Goal: Complete application form: Complete application form

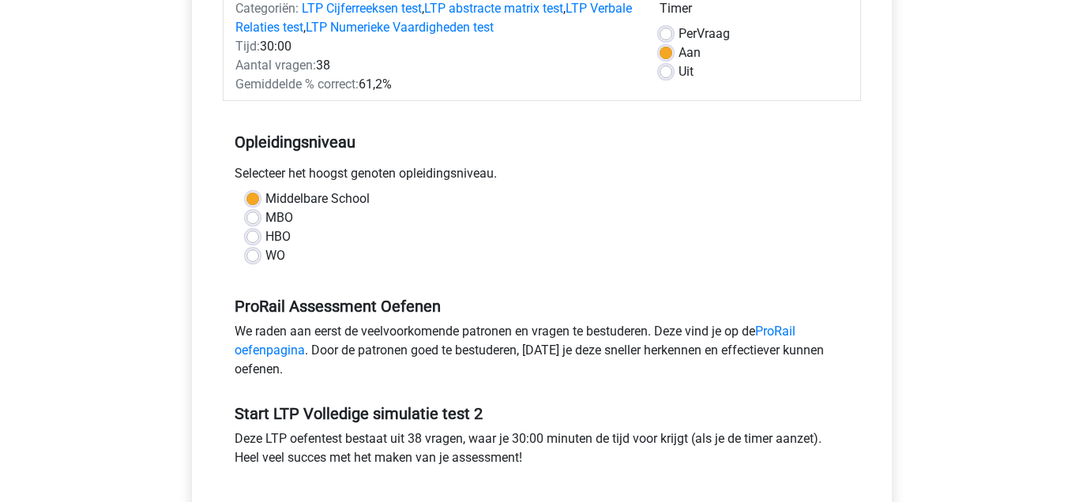
scroll to position [219, 0]
click at [265, 250] on label "WO" at bounding box center [275, 256] width 20 height 19
click at [254, 250] on input "WO" at bounding box center [252, 255] width 13 height 16
radio input "true"
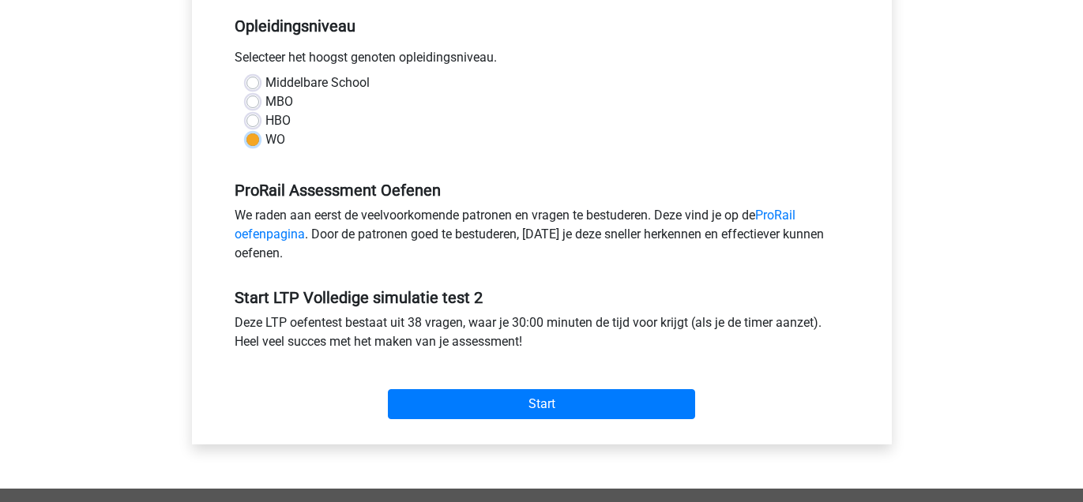
scroll to position [345, 0]
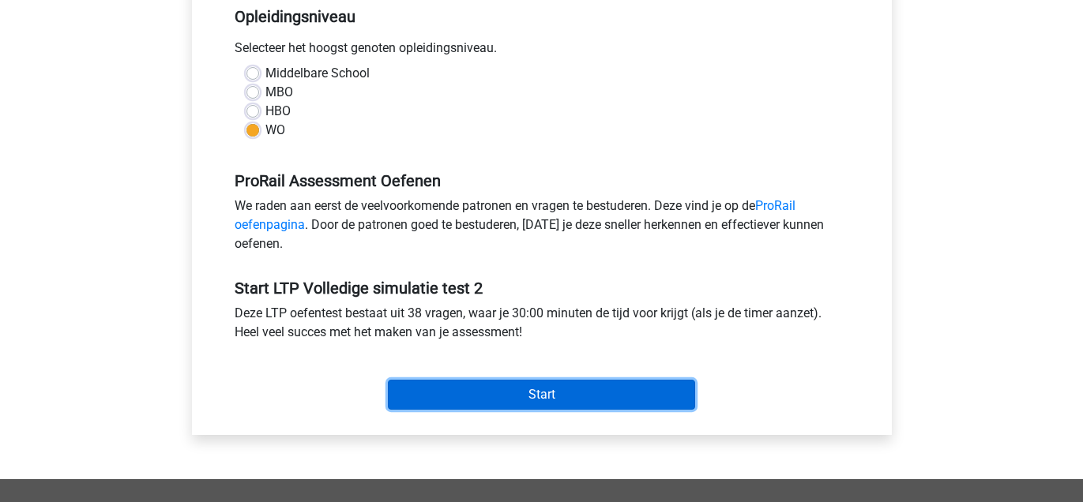
click at [658, 403] on input "Start" at bounding box center [541, 395] width 307 height 30
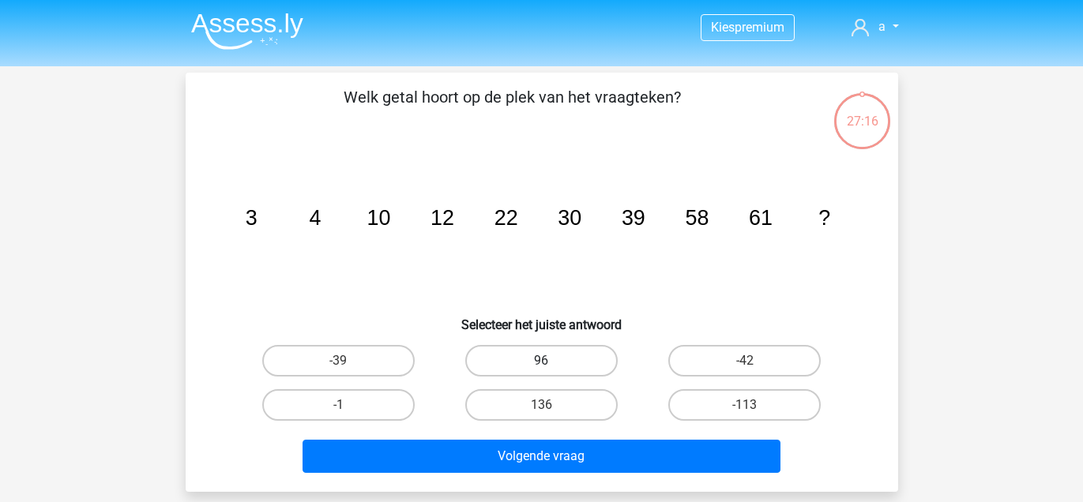
click at [535, 355] on label "96" at bounding box center [541, 361] width 152 height 32
click at [541, 361] on input "96" at bounding box center [546, 366] width 10 height 10
radio input "true"
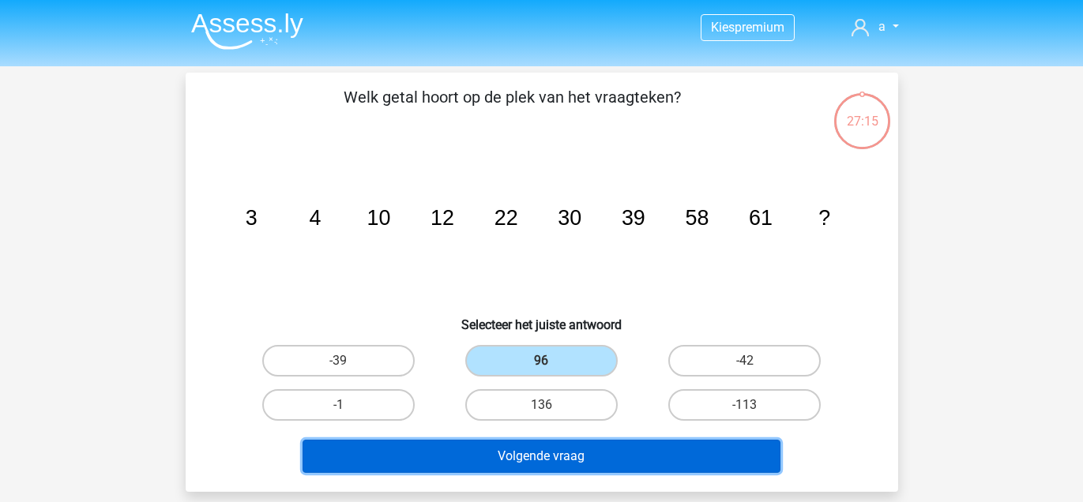
click at [522, 442] on button "Volgende vraag" at bounding box center [542, 456] width 478 height 33
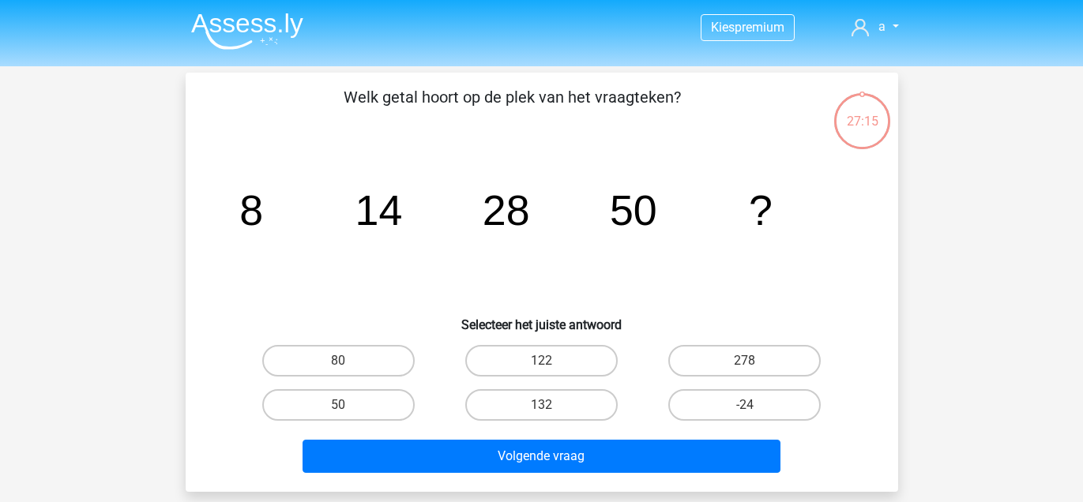
scroll to position [73, 0]
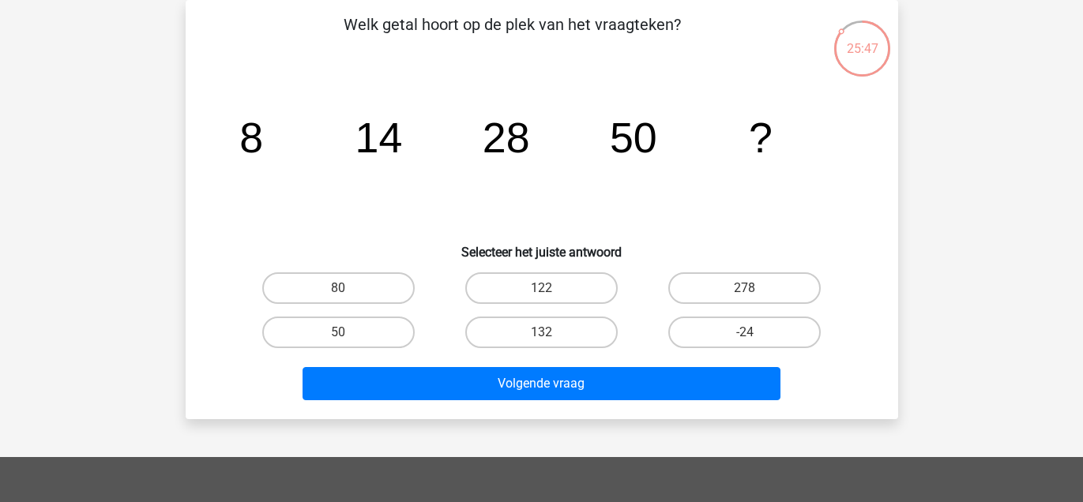
click at [338, 288] on input "80" at bounding box center [343, 293] width 10 height 10
radio input "true"
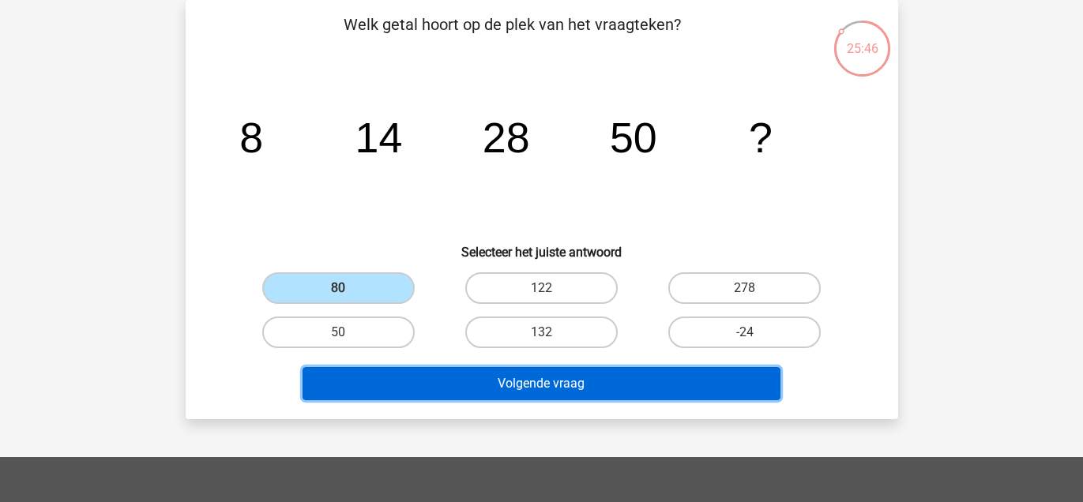
click at [422, 374] on button "Volgende vraag" at bounding box center [542, 383] width 478 height 33
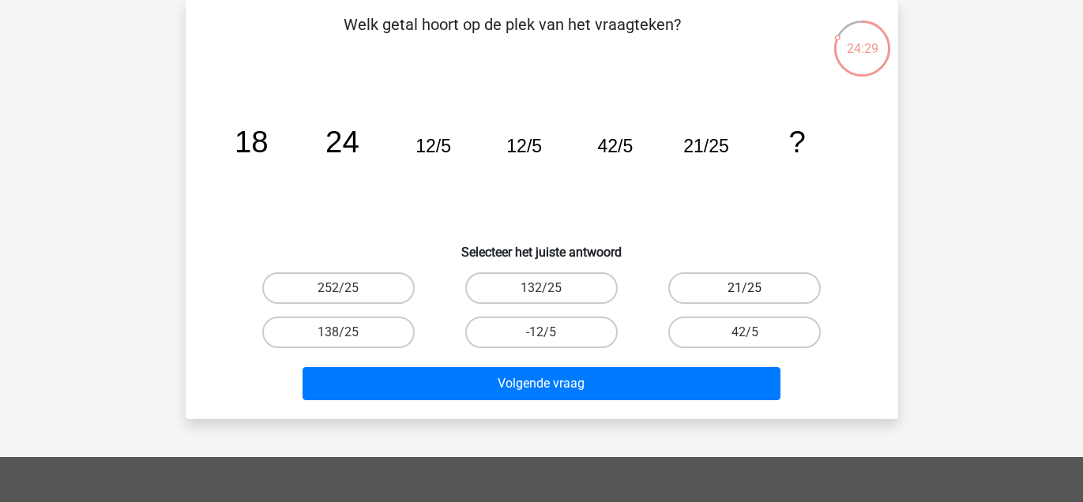
click at [774, 297] on label "21/25" at bounding box center [744, 288] width 152 height 32
click at [755, 297] on input "21/25" at bounding box center [750, 293] width 10 height 10
radio input "true"
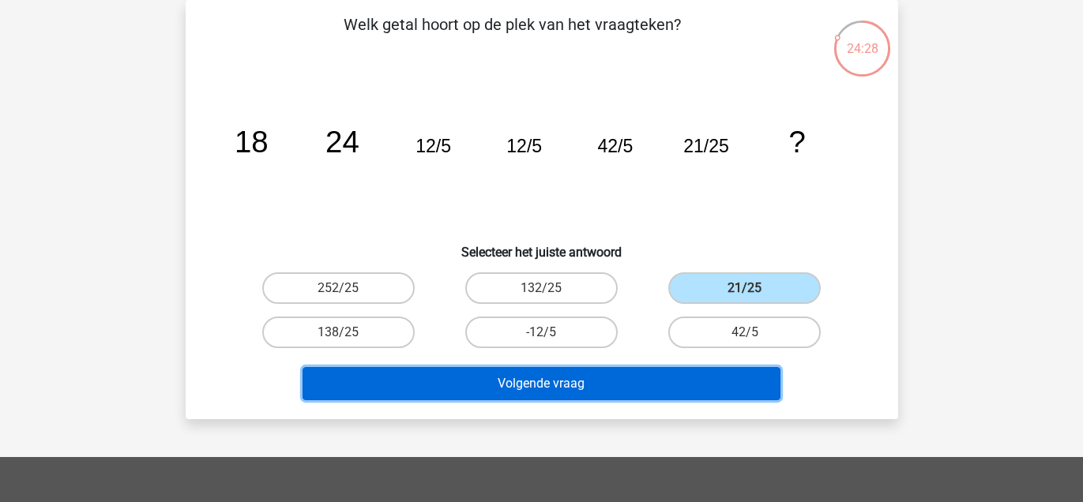
drag, startPoint x: 699, startPoint y: 382, endPoint x: 708, endPoint y: 389, distance: 11.8
click at [697, 383] on button "Volgende vraag" at bounding box center [542, 383] width 478 height 33
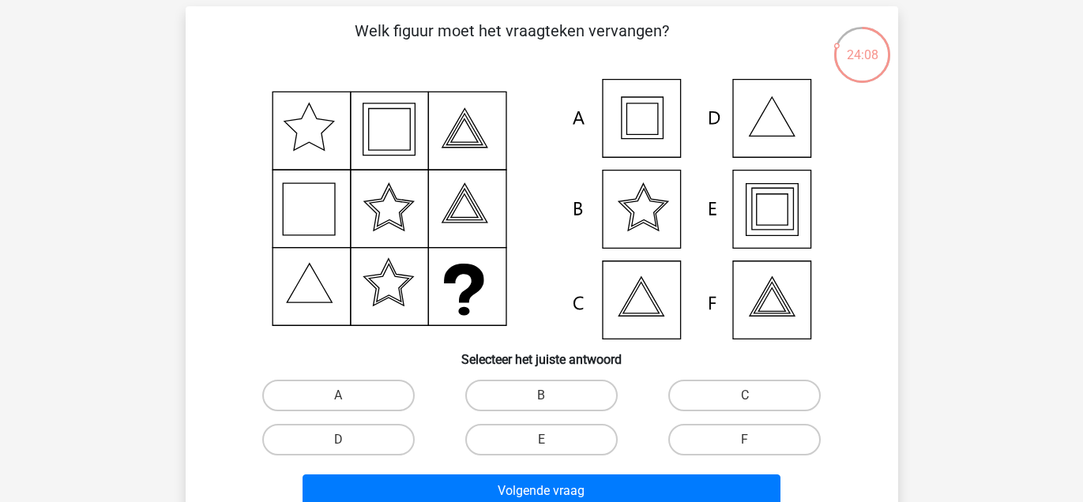
scroll to position [65, 0]
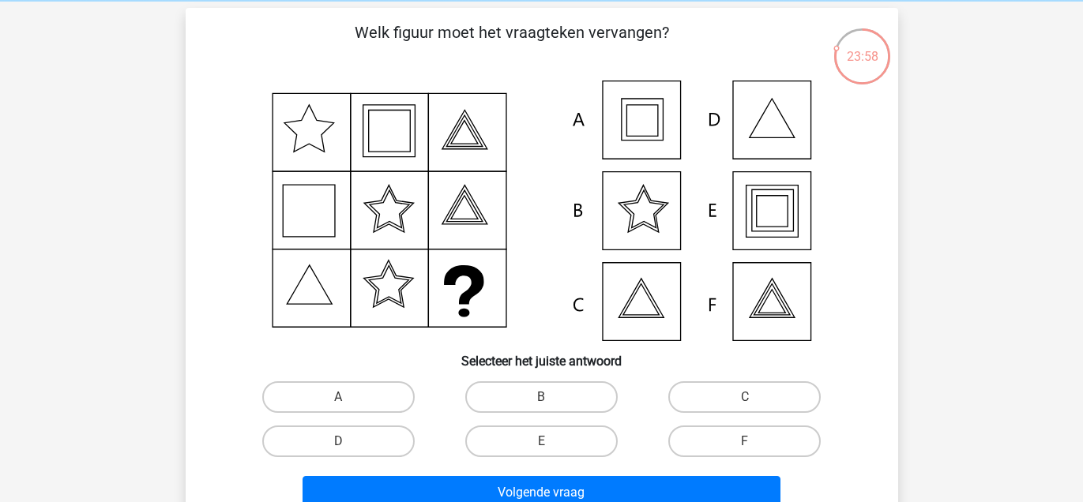
click at [652, 110] on icon at bounding box center [542, 211] width 637 height 261
click at [363, 399] on label "A" at bounding box center [338, 397] width 152 height 32
click at [348, 399] on input "A" at bounding box center [343, 402] width 10 height 10
radio input "true"
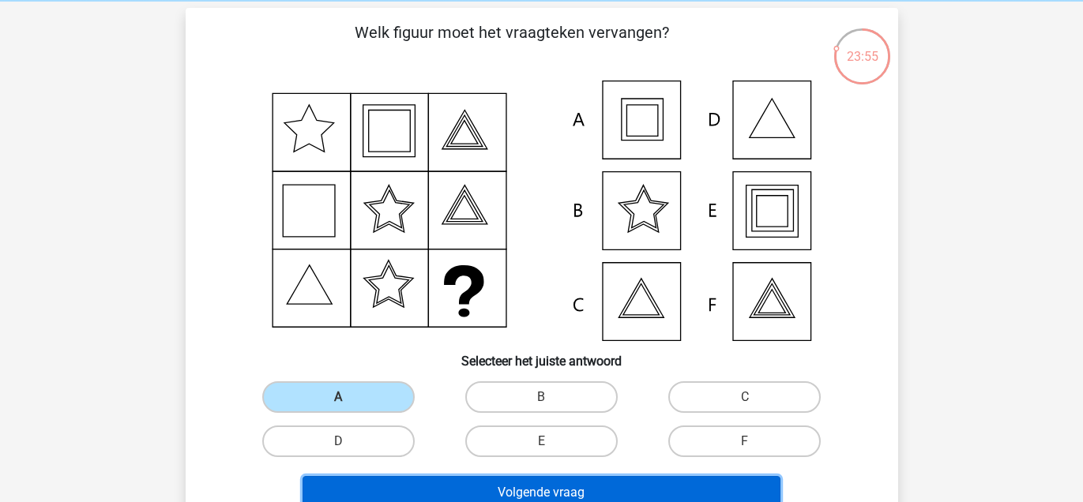
click at [445, 482] on button "Volgende vraag" at bounding box center [542, 492] width 478 height 33
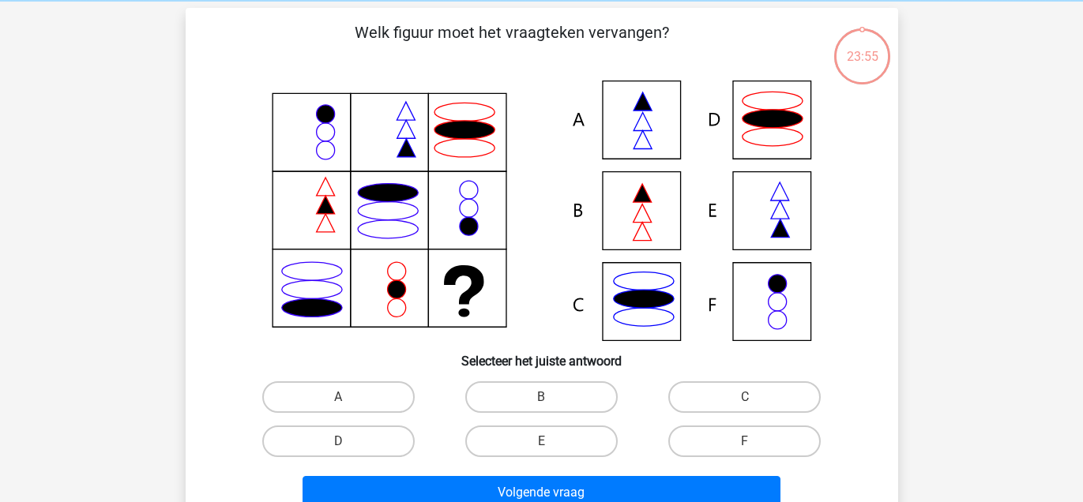
scroll to position [73, 0]
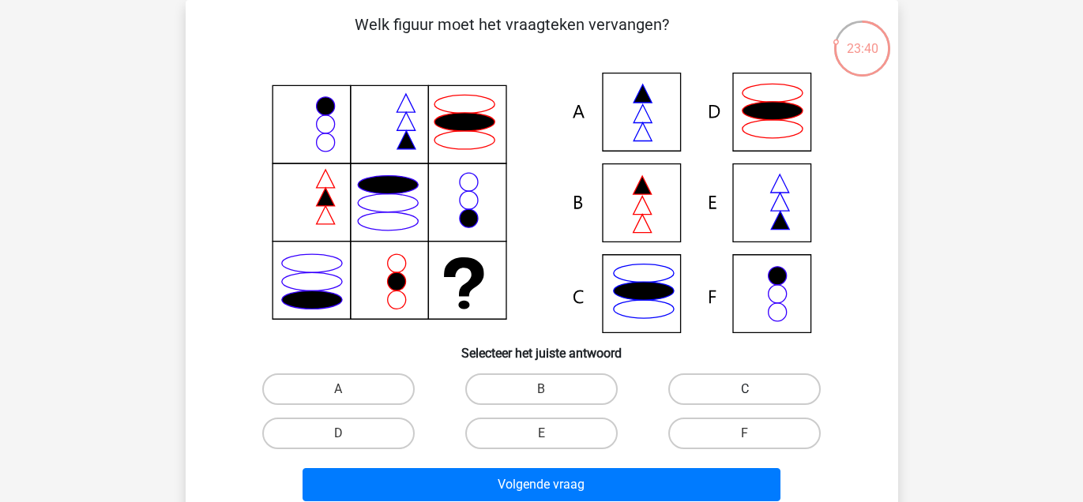
click at [721, 386] on label "C" at bounding box center [744, 390] width 152 height 32
click at [745, 389] on input "C" at bounding box center [750, 394] width 10 height 10
radio input "true"
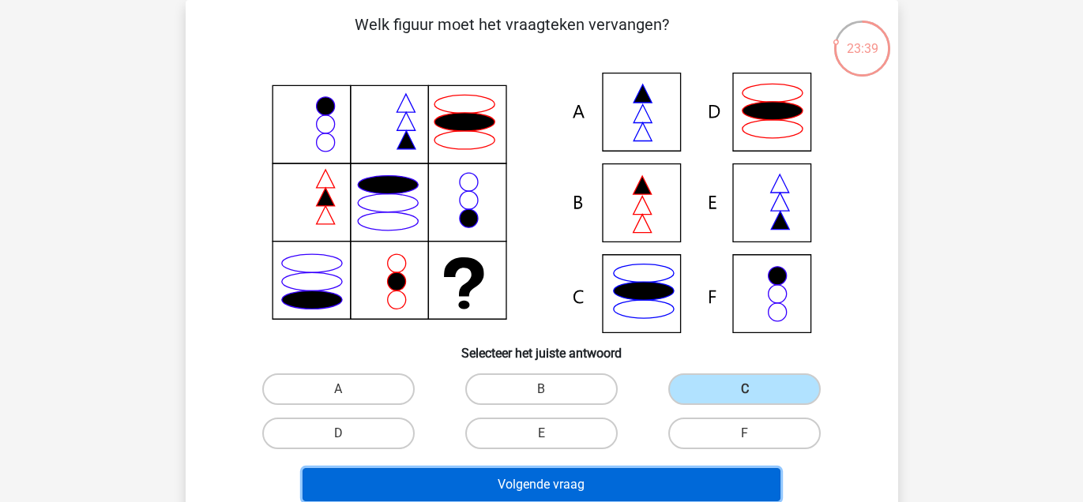
click at [518, 484] on button "Volgende vraag" at bounding box center [542, 484] width 478 height 33
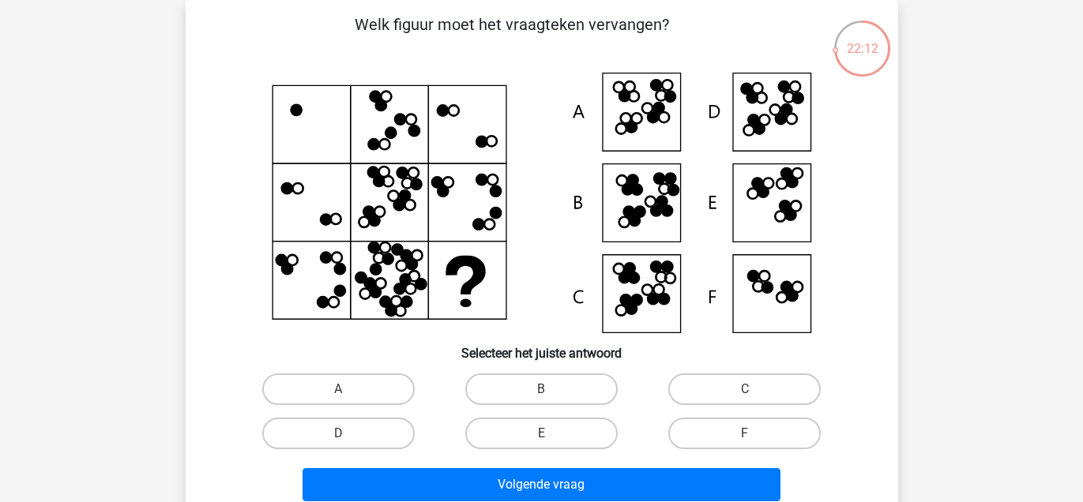
click at [754, 110] on icon at bounding box center [542, 203] width 637 height 261
click at [307, 430] on label "D" at bounding box center [338, 434] width 152 height 32
click at [338, 434] on input "D" at bounding box center [343, 439] width 10 height 10
radio input "true"
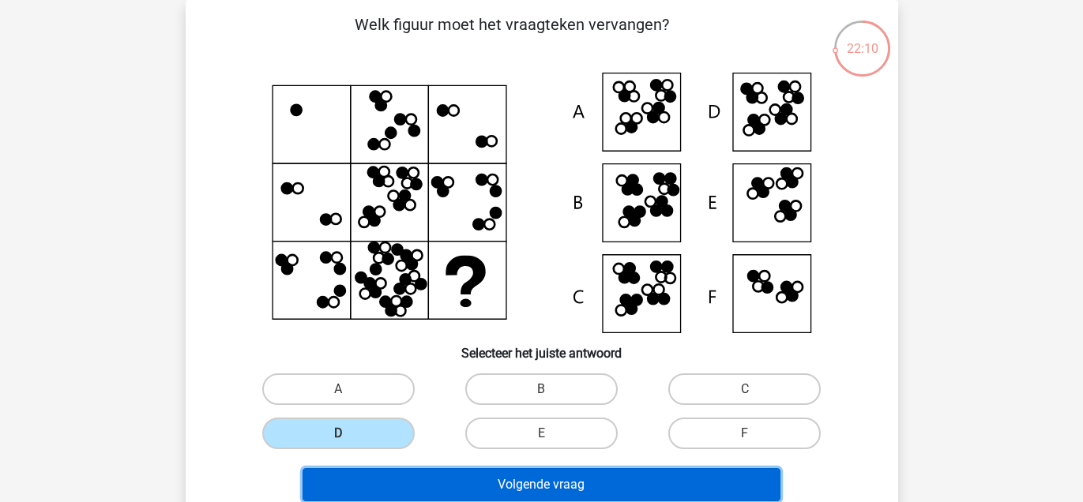
click at [362, 476] on button "Volgende vraag" at bounding box center [542, 484] width 478 height 33
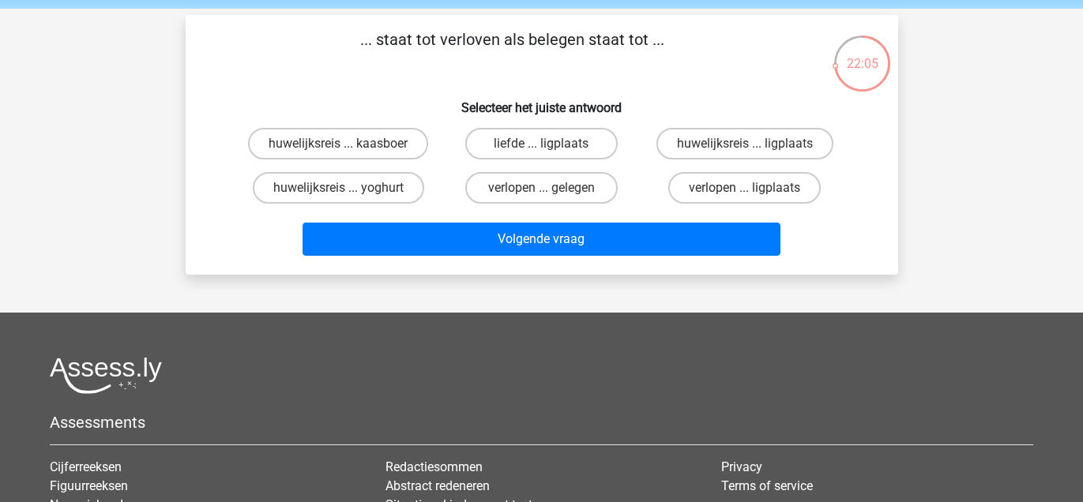
scroll to position [48, 0]
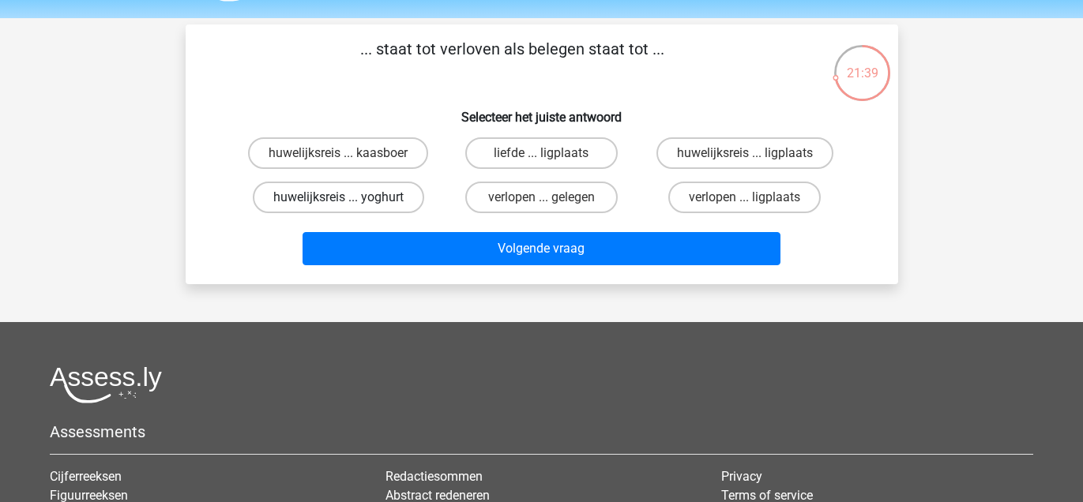
click at [336, 192] on label "huwelijksreis ... yoghurt" at bounding box center [338, 198] width 171 height 32
click at [338, 197] on input "huwelijksreis ... yoghurt" at bounding box center [343, 202] width 10 height 10
radio input "true"
click at [364, 264] on div "Volgende vraag" at bounding box center [542, 251] width 610 height 39
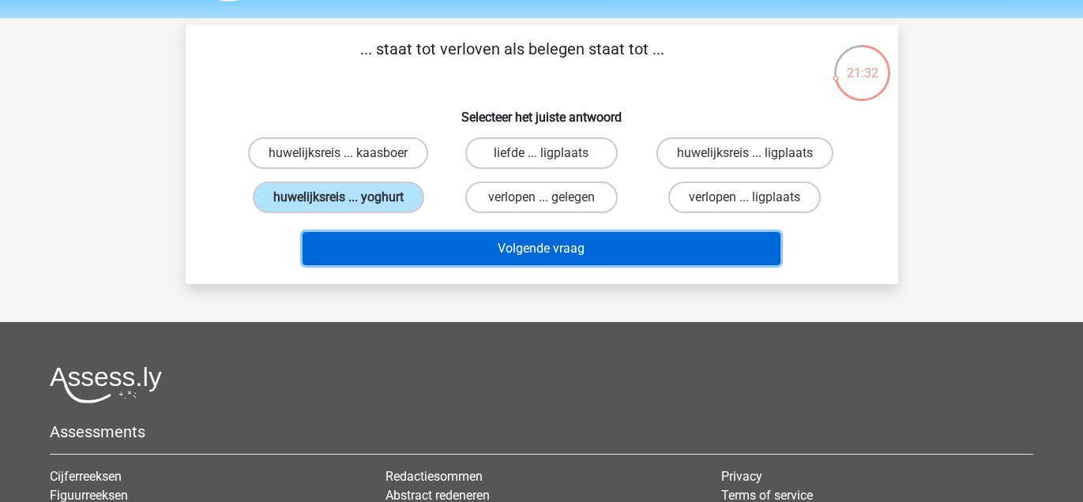
click at [369, 245] on button "Volgende vraag" at bounding box center [542, 248] width 478 height 33
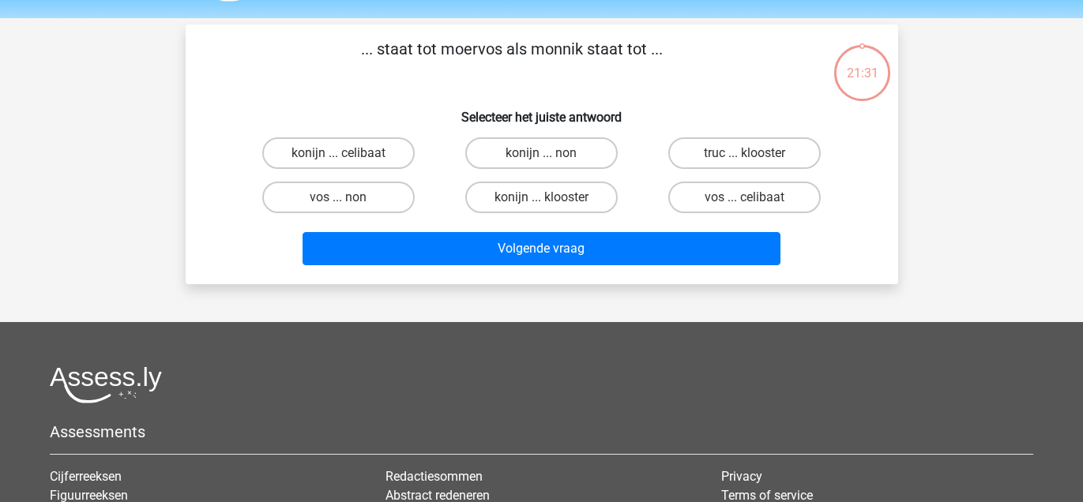
scroll to position [73, 0]
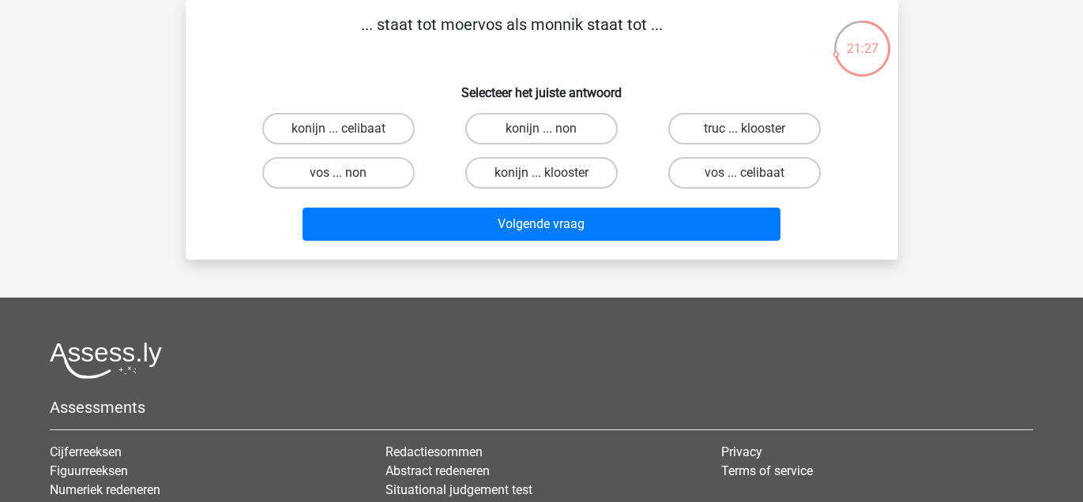
click at [340, 177] on input "vos ... non" at bounding box center [343, 178] width 10 height 10
radio input "true"
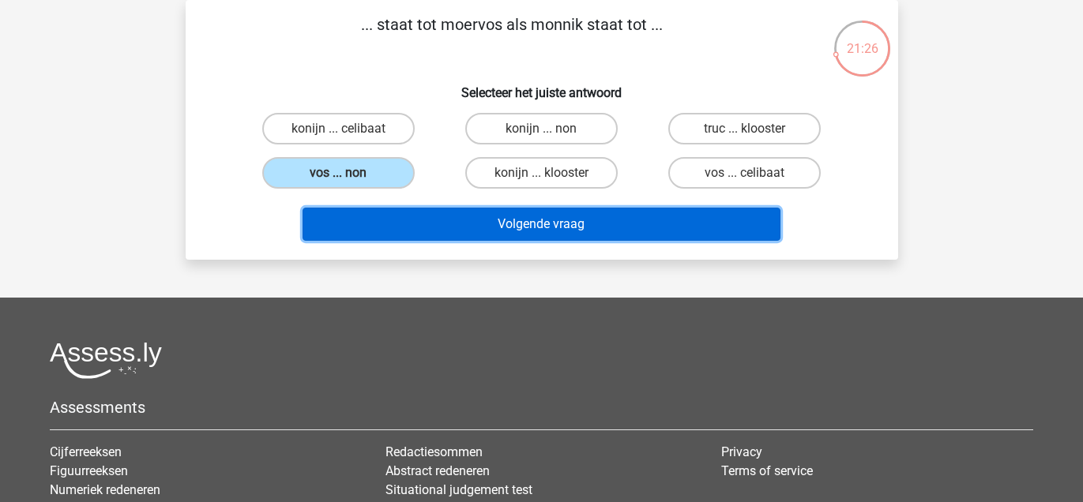
click at [385, 223] on button "Volgende vraag" at bounding box center [542, 224] width 478 height 33
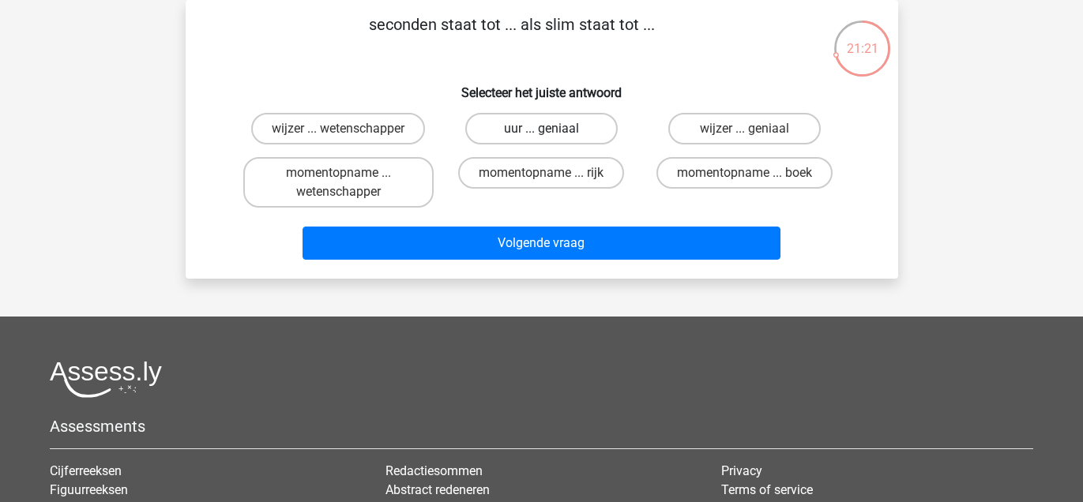
click at [560, 133] on label "uur ... geniaal" at bounding box center [541, 129] width 152 height 32
click at [551, 133] on input "uur ... geniaal" at bounding box center [546, 134] width 10 height 10
radio input "true"
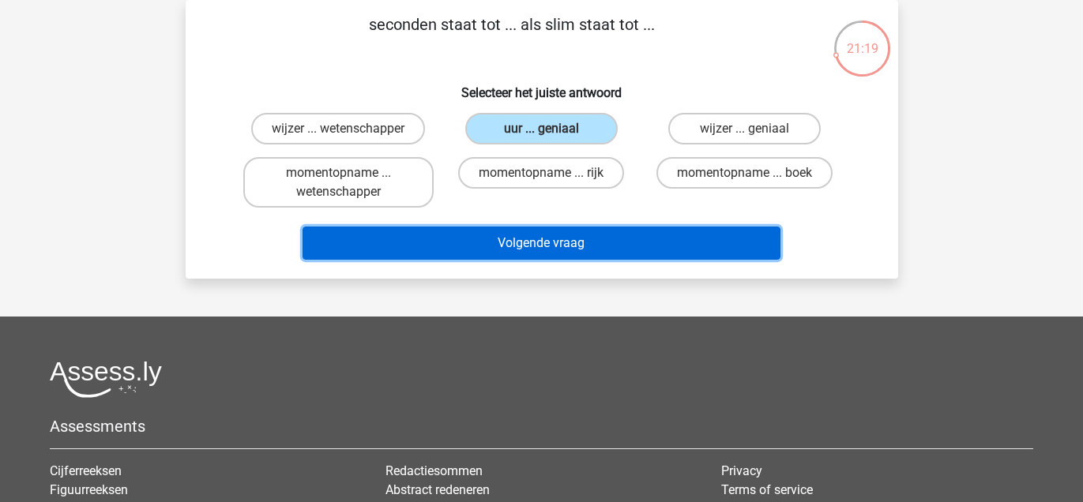
click at [574, 239] on button "Volgende vraag" at bounding box center [542, 243] width 478 height 33
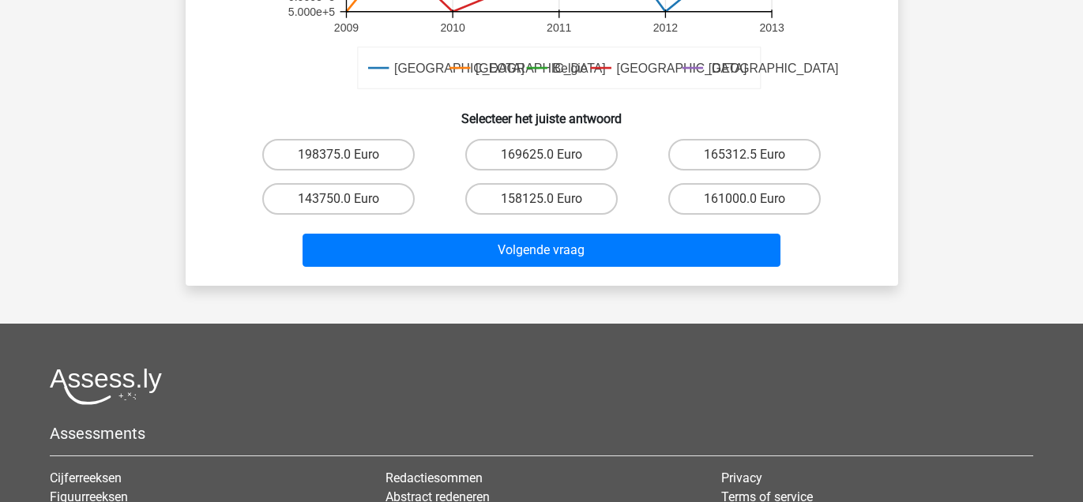
scroll to position [566, 0]
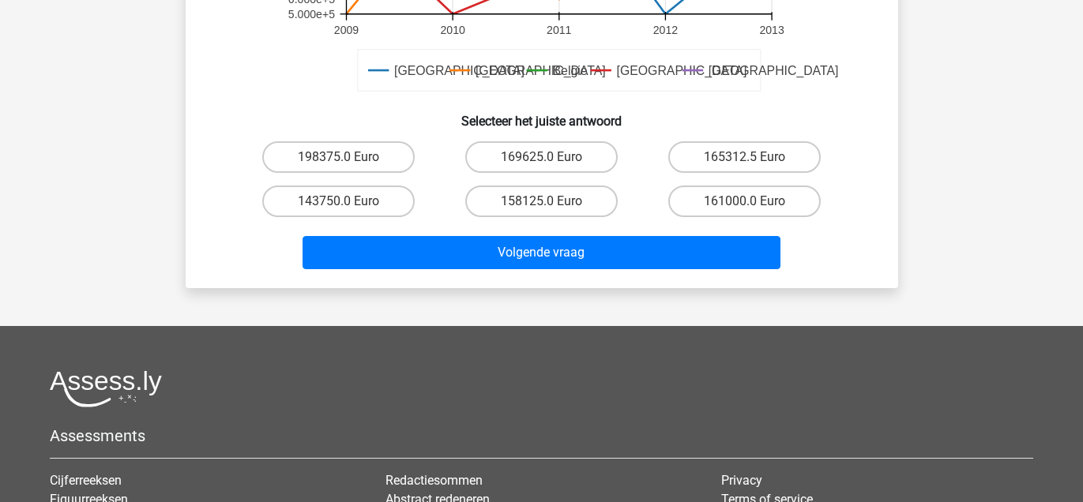
click at [335, 199] on label "143750.0 Euro" at bounding box center [338, 202] width 152 height 32
click at [338, 201] on input "143750.0 Euro" at bounding box center [343, 206] width 10 height 10
radio input "true"
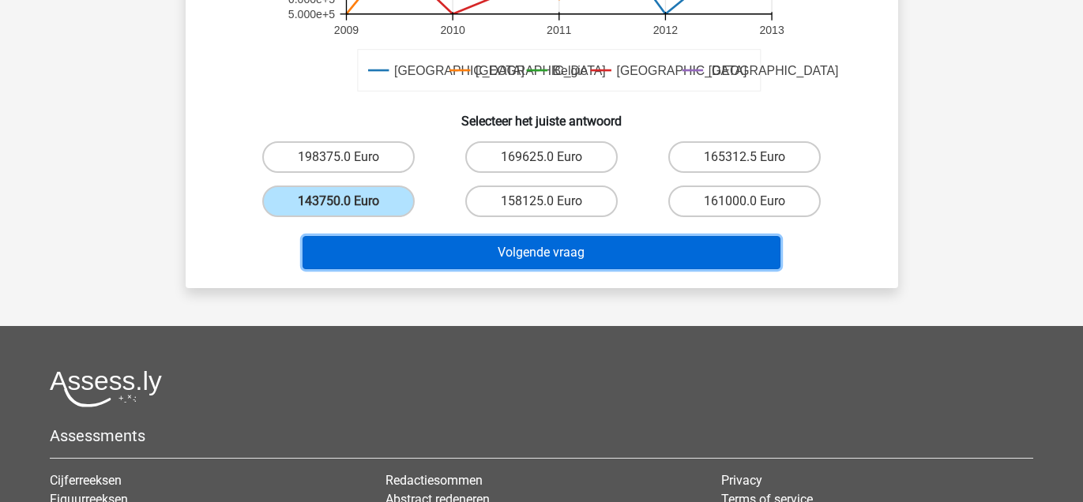
click at [378, 244] on button "Volgende vraag" at bounding box center [542, 252] width 478 height 33
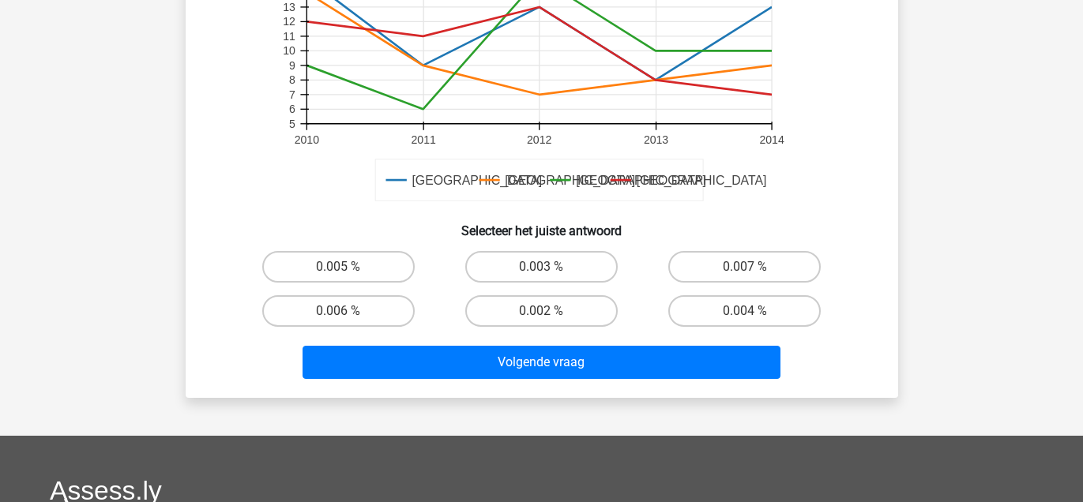
scroll to position [490, 0]
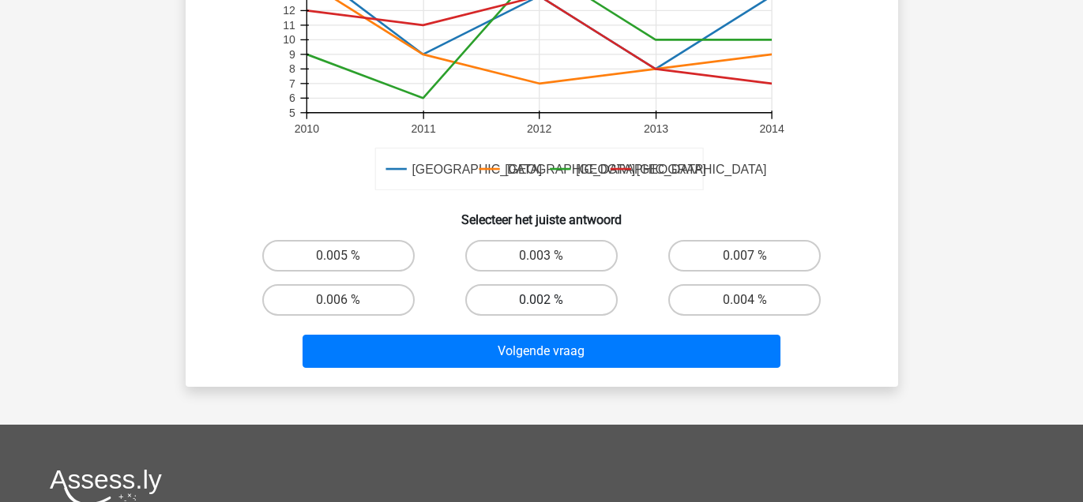
drag, startPoint x: 559, startPoint y: 261, endPoint x: 584, endPoint y: 284, distance: 33.0
click at [562, 262] on label "0.003 %" at bounding box center [541, 256] width 152 height 32
click at [551, 262] on input "0.003 %" at bounding box center [546, 261] width 10 height 10
radio input "true"
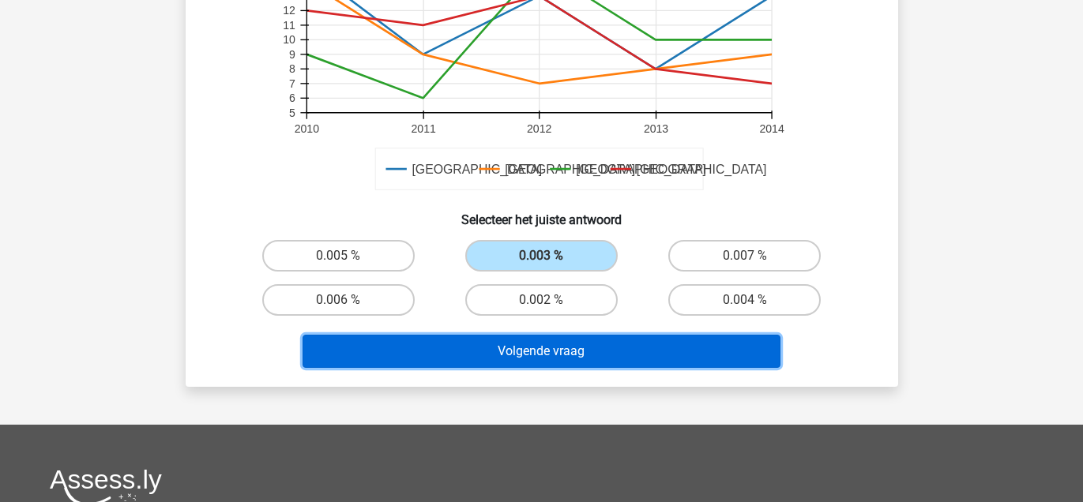
click at [588, 359] on button "Volgende vraag" at bounding box center [542, 351] width 478 height 33
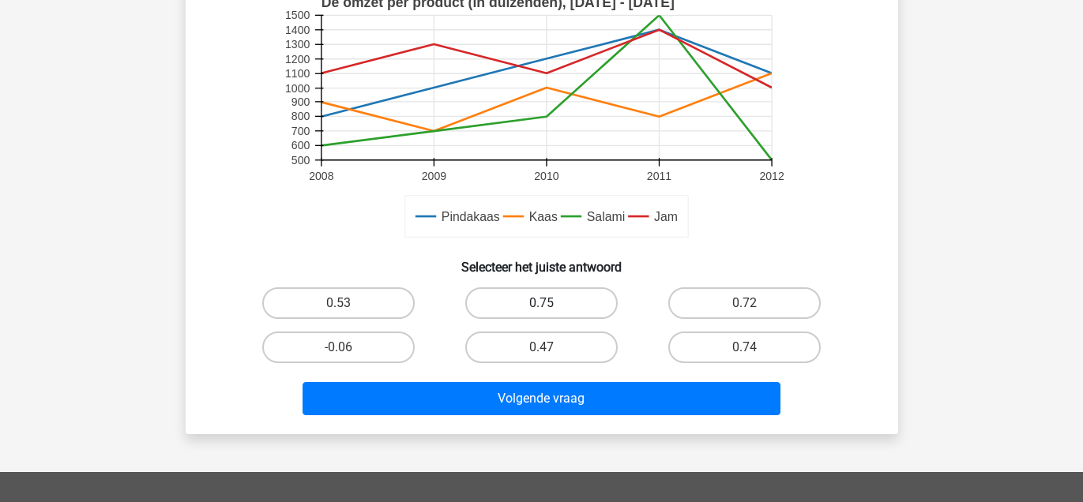
scroll to position [489, 0]
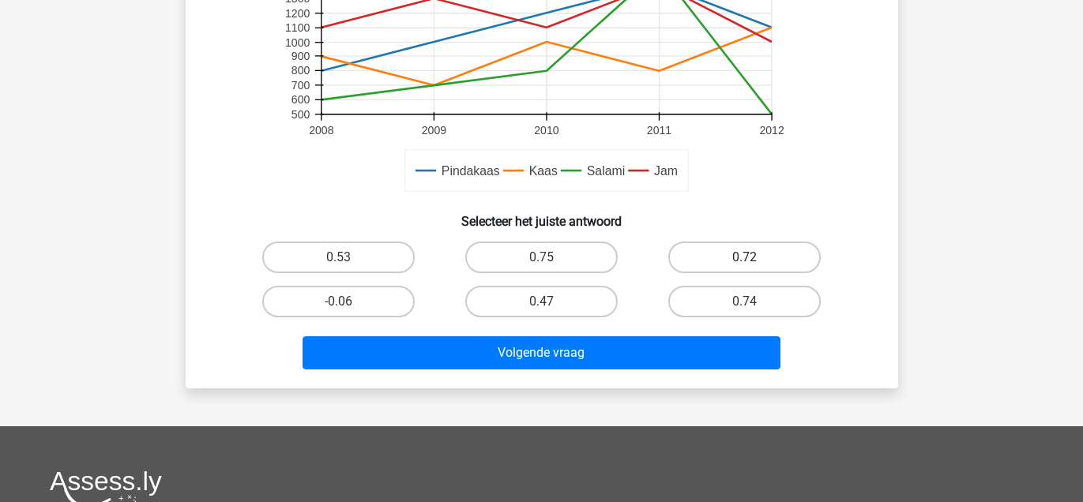
click at [729, 255] on label "0.72" at bounding box center [744, 258] width 152 height 32
click at [745, 257] on input "0.72" at bounding box center [750, 262] width 10 height 10
radio input "true"
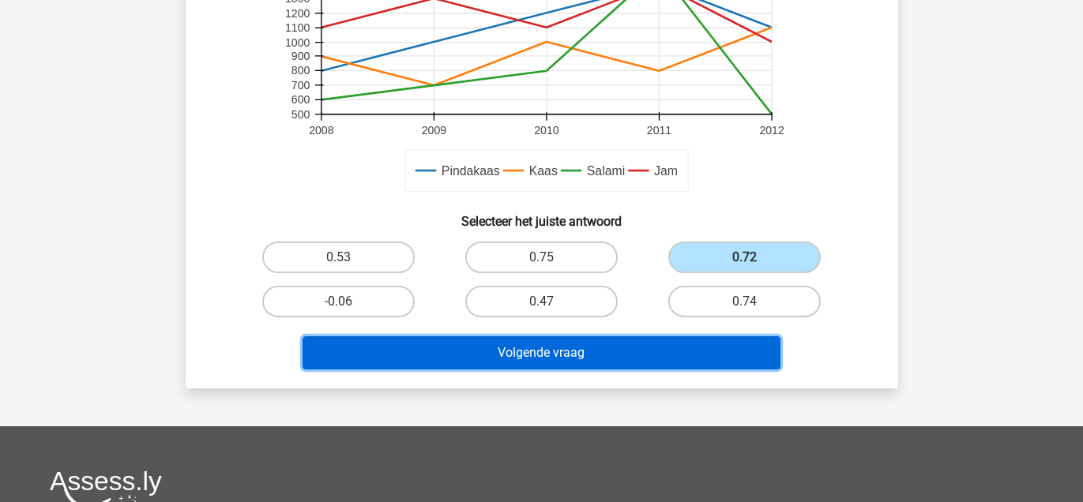
click at [610, 353] on button "Volgende vraag" at bounding box center [542, 352] width 478 height 33
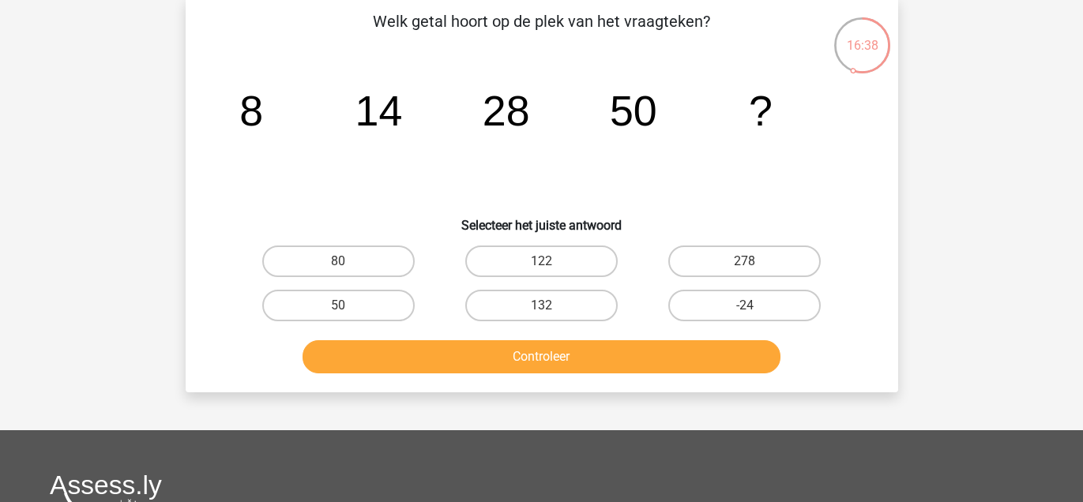
scroll to position [73, 0]
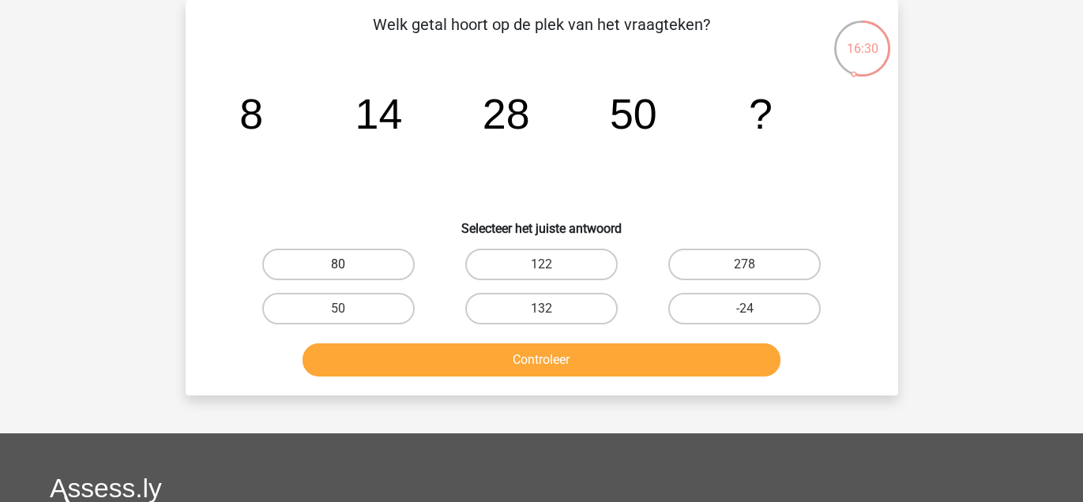
click at [330, 257] on label "80" at bounding box center [338, 265] width 152 height 32
click at [338, 265] on input "80" at bounding box center [343, 270] width 10 height 10
radio input "true"
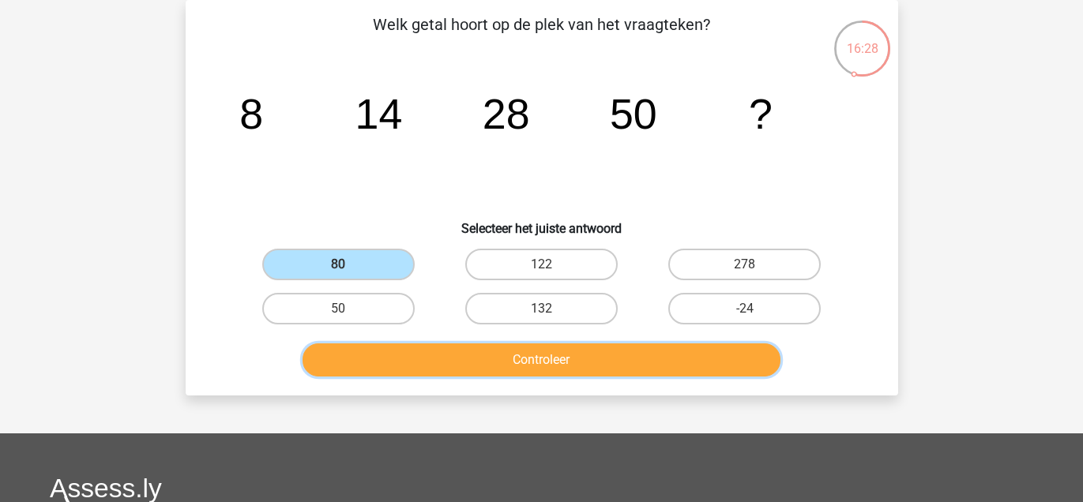
click at [444, 351] on button "Controleer" at bounding box center [542, 360] width 478 height 33
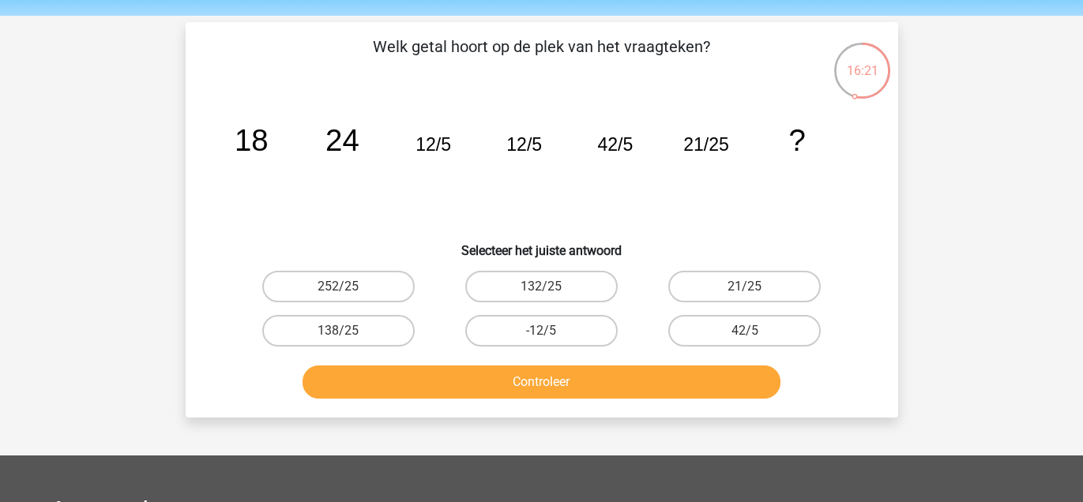
scroll to position [48, 0]
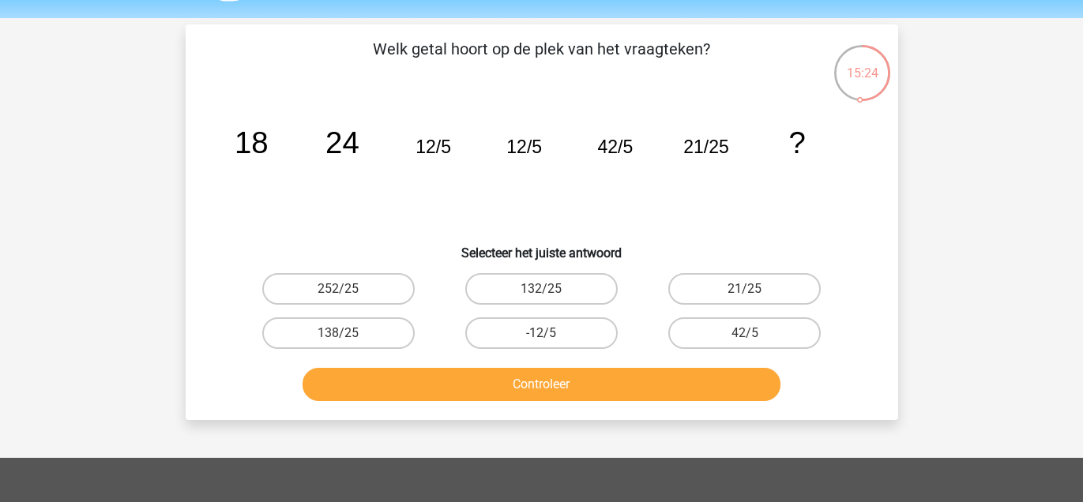
click at [750, 291] on input "21/25" at bounding box center [750, 294] width 10 height 10
radio input "true"
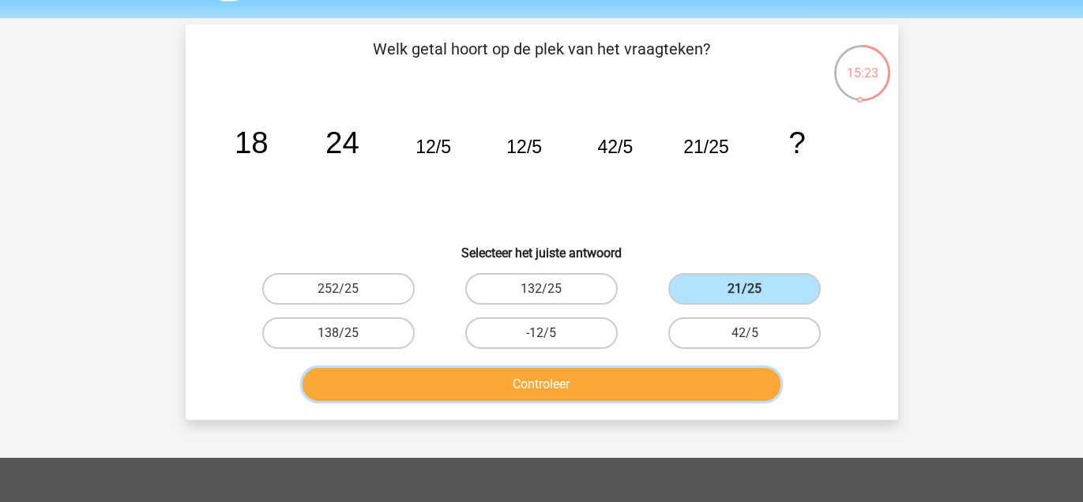
click at [725, 381] on button "Controleer" at bounding box center [542, 384] width 478 height 33
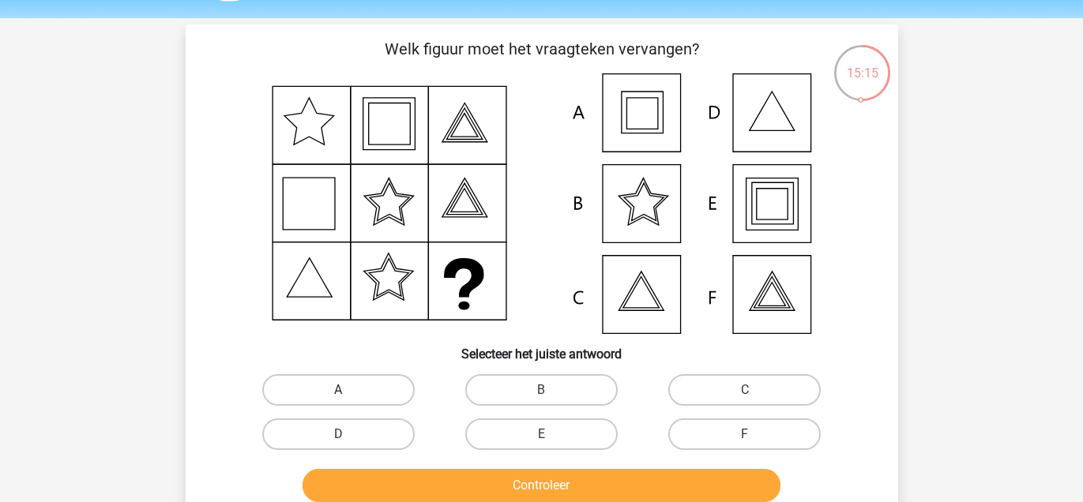
click at [342, 388] on label "A" at bounding box center [338, 390] width 152 height 32
click at [342, 390] on input "A" at bounding box center [343, 395] width 10 height 10
radio input "true"
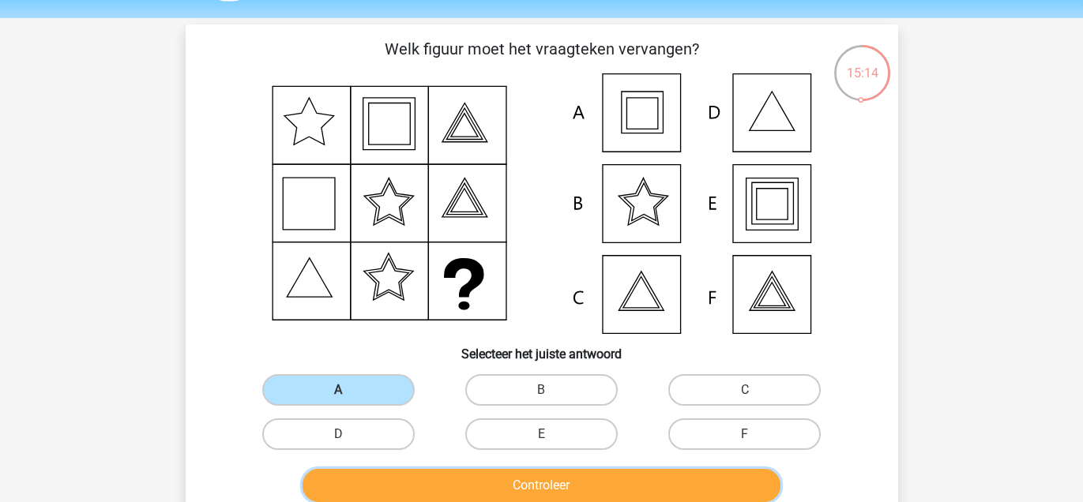
click at [429, 478] on button "Controleer" at bounding box center [542, 485] width 478 height 33
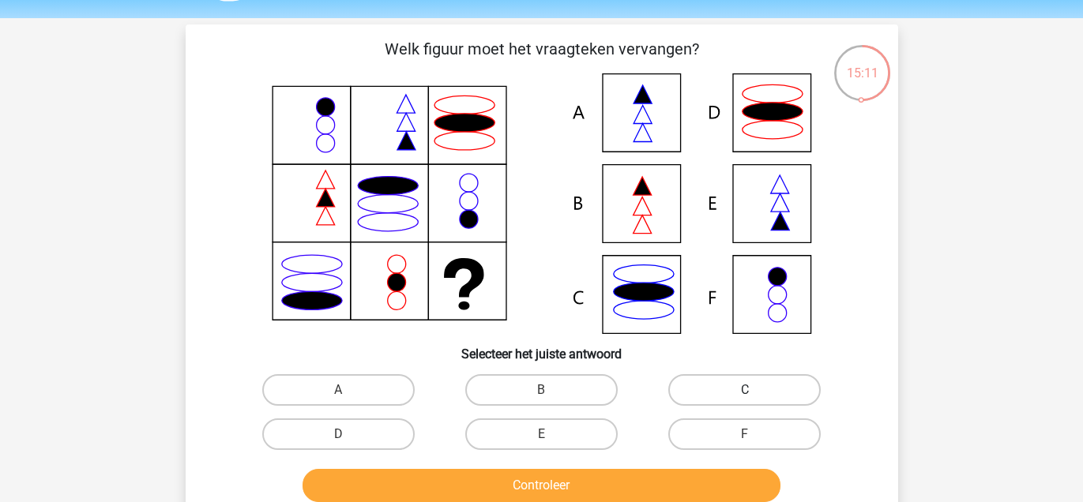
click at [710, 395] on label "C" at bounding box center [744, 390] width 152 height 32
click at [745, 395] on input "C" at bounding box center [750, 395] width 10 height 10
radio input "true"
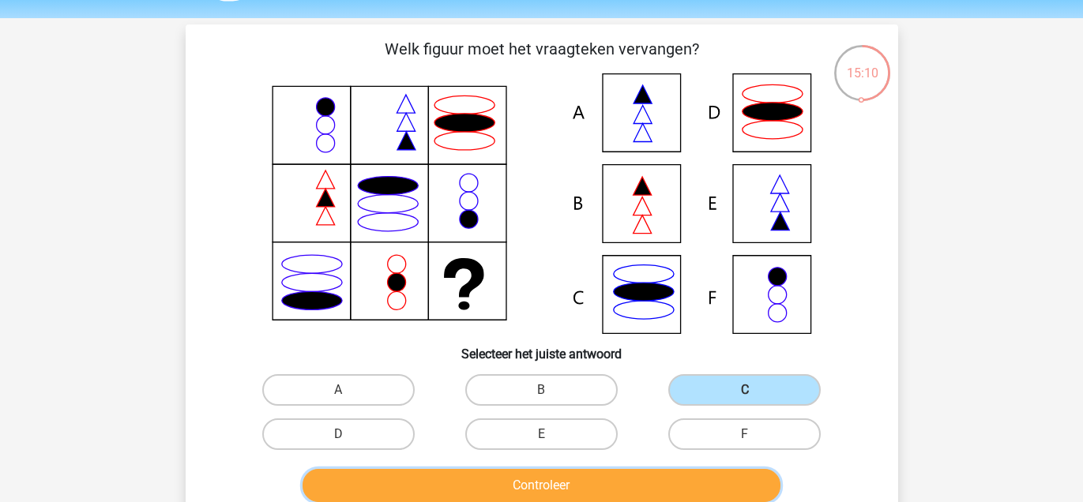
click at [633, 479] on button "Controleer" at bounding box center [542, 485] width 478 height 33
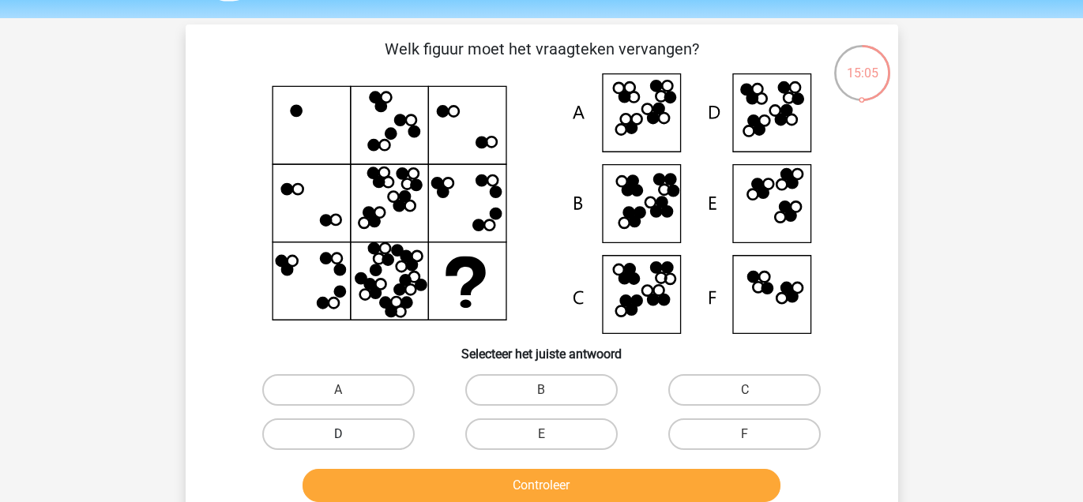
click at [380, 439] on label "D" at bounding box center [338, 435] width 152 height 32
click at [348, 439] on input "D" at bounding box center [343, 439] width 10 height 10
radio input "true"
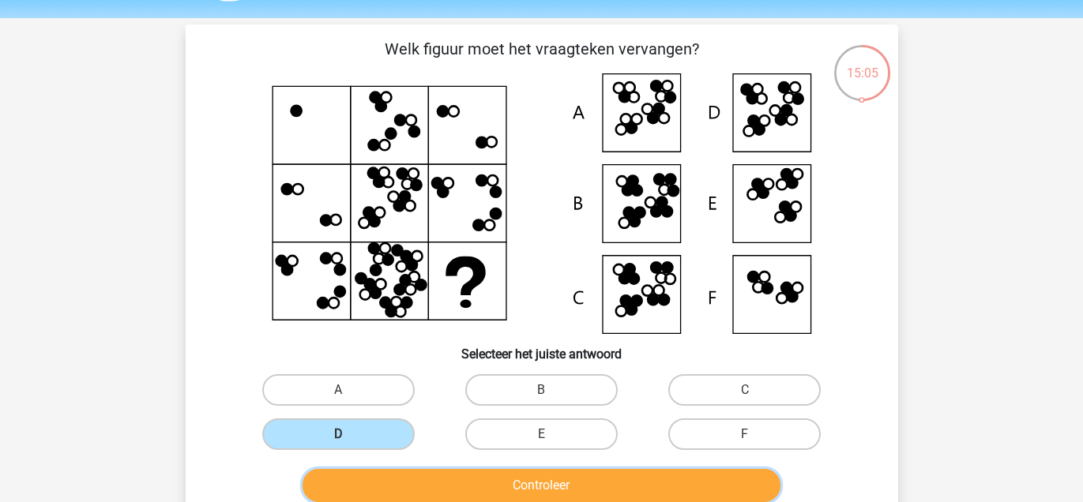
click at [397, 479] on button "Controleer" at bounding box center [542, 485] width 478 height 33
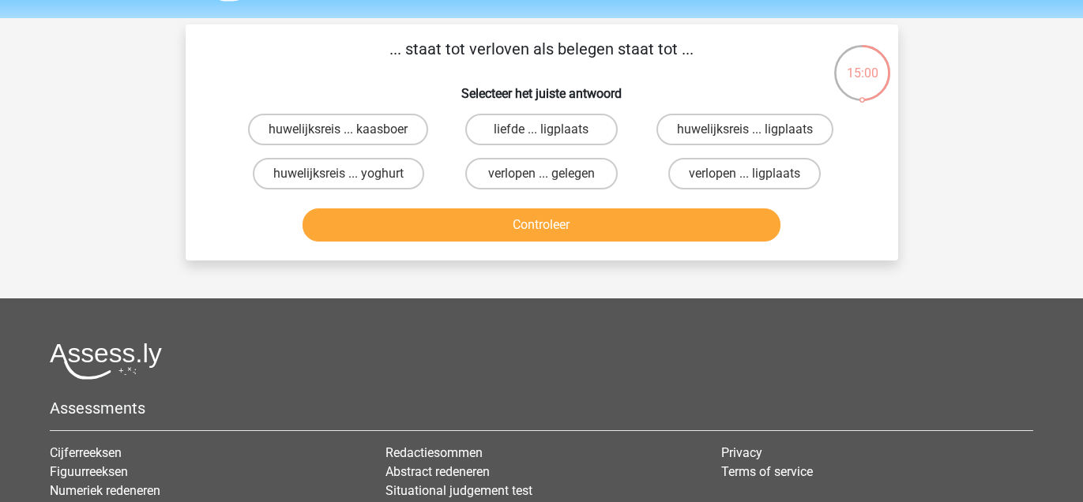
drag, startPoint x: 372, startPoint y: 137, endPoint x: 374, endPoint y: 151, distance: 14.4
click at [372, 141] on label "huwelijksreis ... kaasboer" at bounding box center [338, 130] width 180 height 32
click at [348, 140] on input "huwelijksreis ... kaasboer" at bounding box center [343, 135] width 10 height 10
radio input "true"
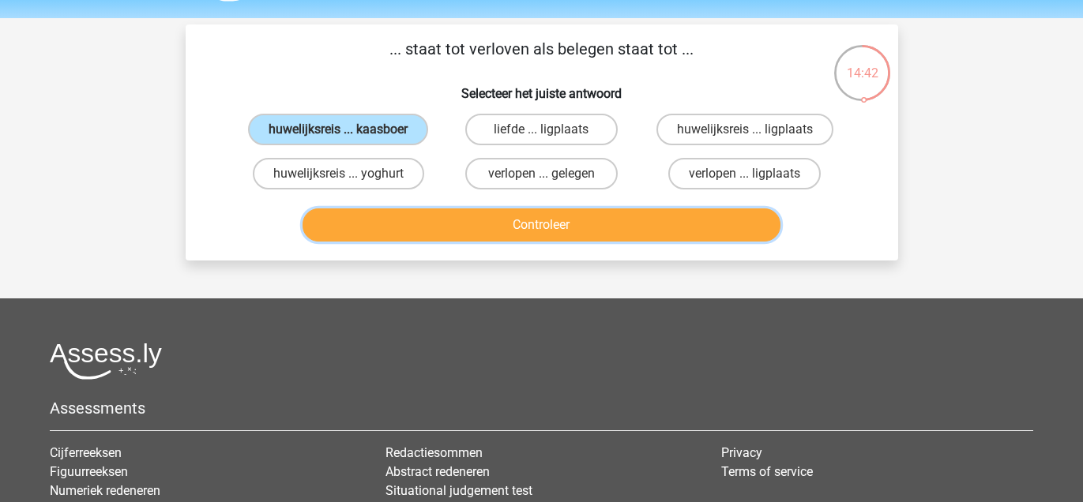
click at [584, 226] on button "Controleer" at bounding box center [542, 225] width 478 height 33
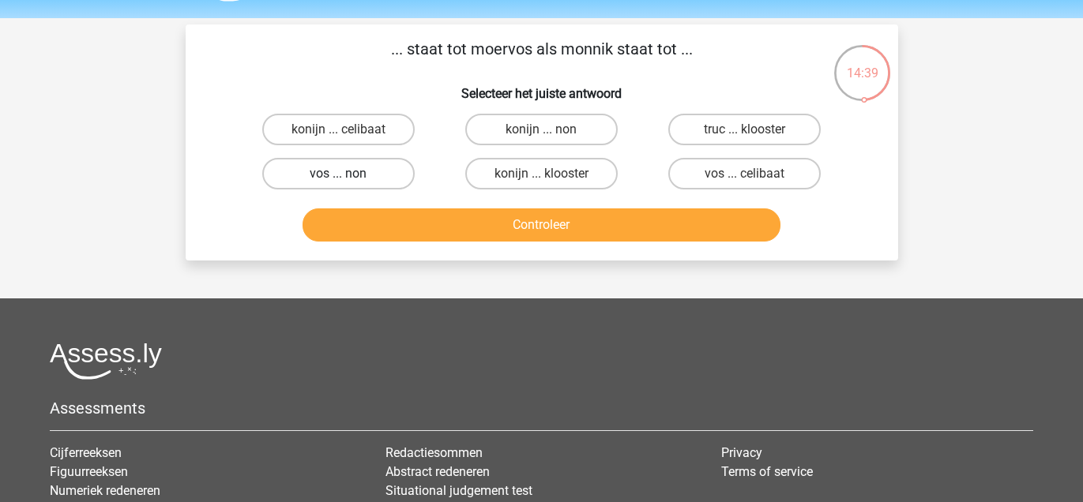
click at [358, 177] on label "vos ... non" at bounding box center [338, 174] width 152 height 32
click at [348, 177] on input "vos ... non" at bounding box center [343, 179] width 10 height 10
radio input "true"
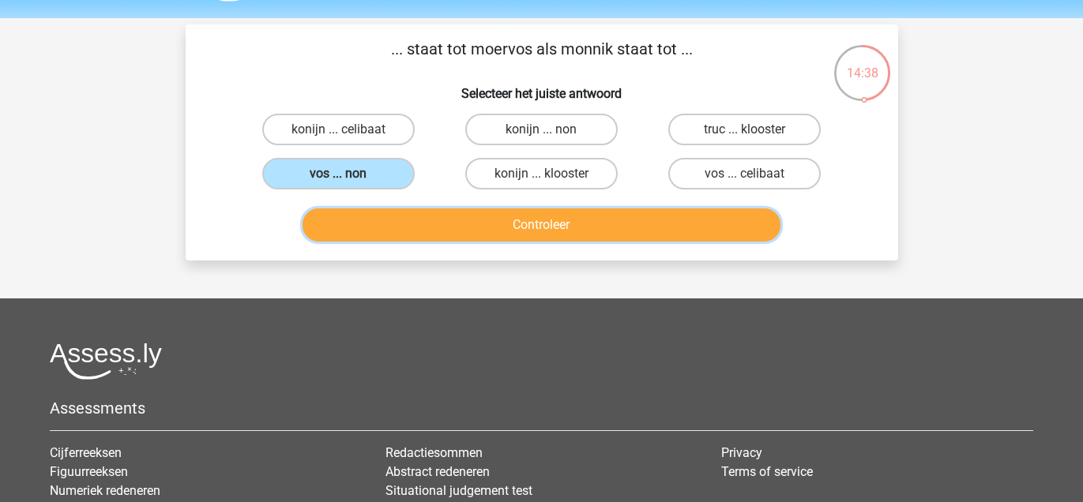
click at [419, 227] on button "Controleer" at bounding box center [542, 225] width 478 height 33
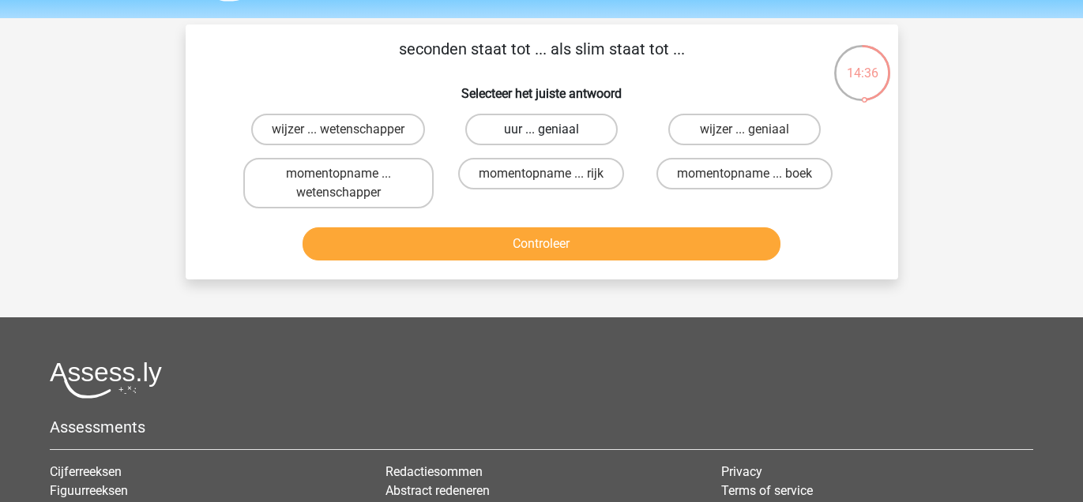
drag, startPoint x: 521, startPoint y: 130, endPoint x: 521, endPoint y: 138, distance: 8.7
click at [521, 133] on label "uur ... geniaal" at bounding box center [541, 130] width 152 height 32
click at [541, 133] on input "uur ... geniaal" at bounding box center [546, 135] width 10 height 10
radio input "true"
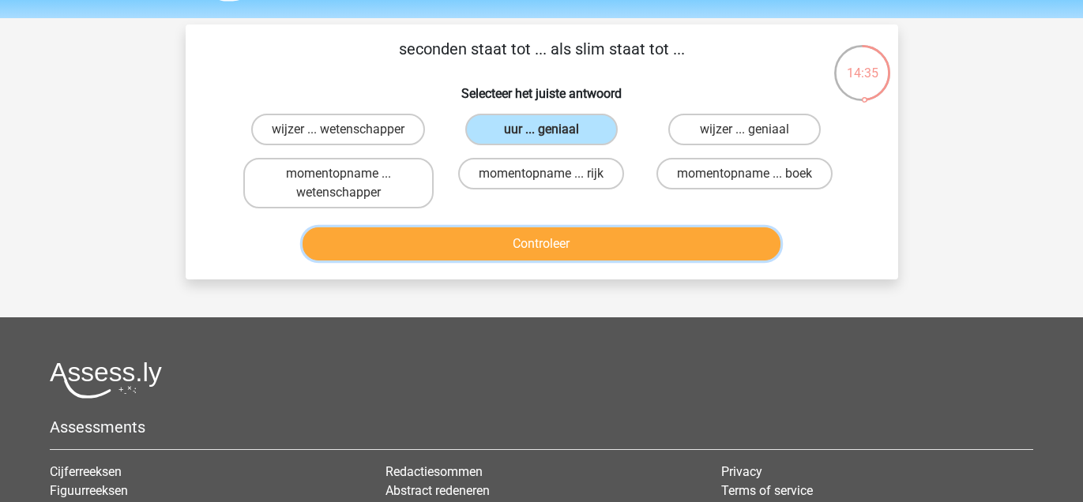
click at [485, 247] on button "Controleer" at bounding box center [542, 243] width 478 height 33
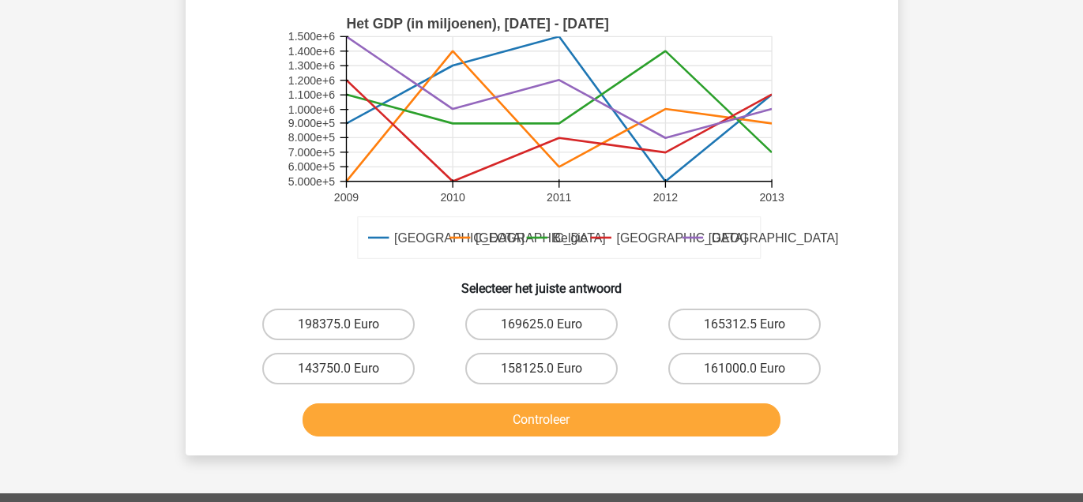
scroll to position [412, 0]
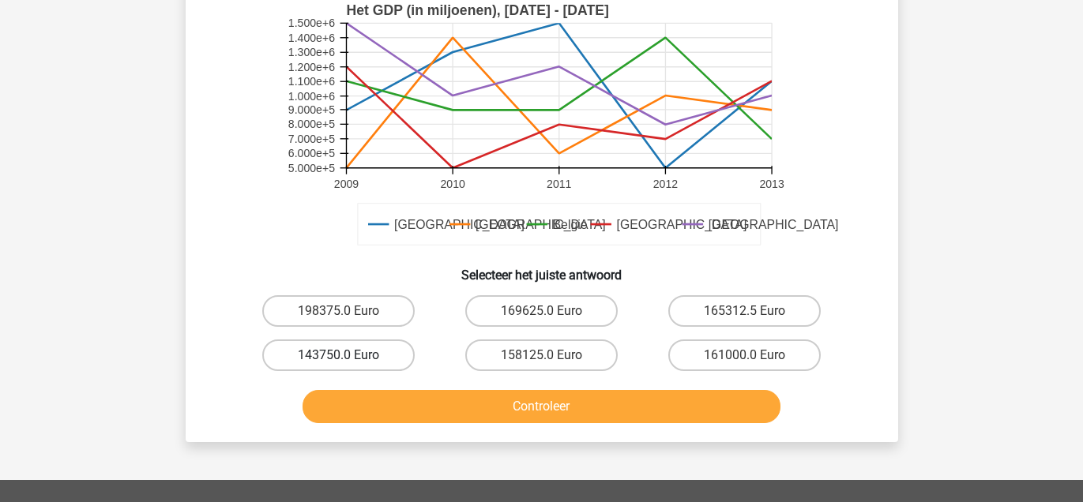
click at [308, 340] on label "143750.0 Euro" at bounding box center [338, 356] width 152 height 32
click at [338, 355] on input "143750.0 Euro" at bounding box center [343, 360] width 10 height 10
radio input "true"
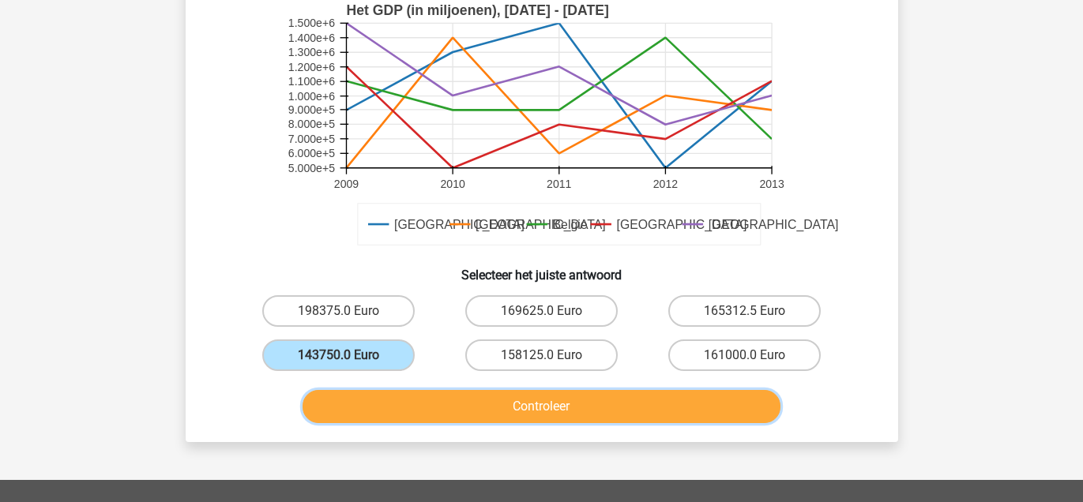
click at [450, 391] on button "Controleer" at bounding box center [542, 406] width 478 height 33
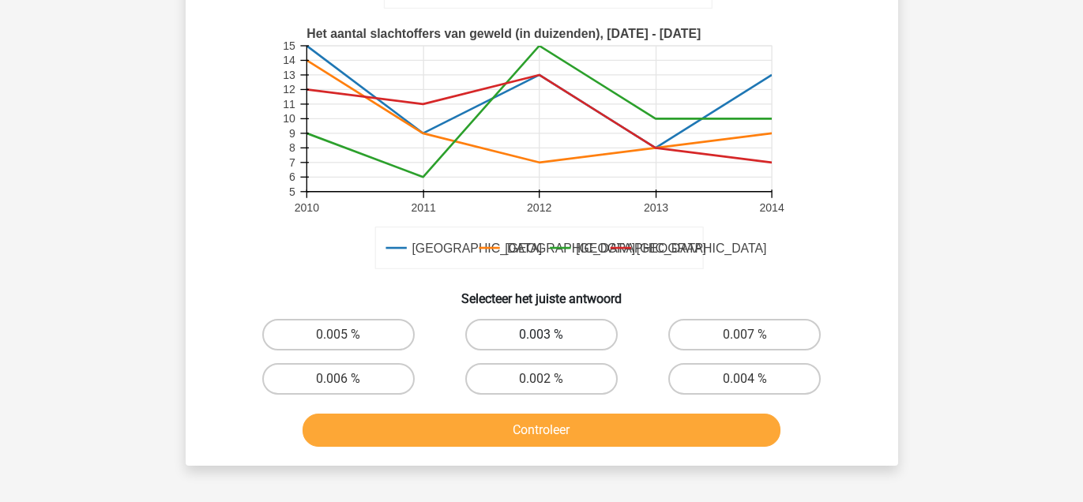
click at [549, 329] on label "0.003 %" at bounding box center [541, 335] width 152 height 32
click at [549, 335] on input "0.003 %" at bounding box center [546, 340] width 10 height 10
radio input "true"
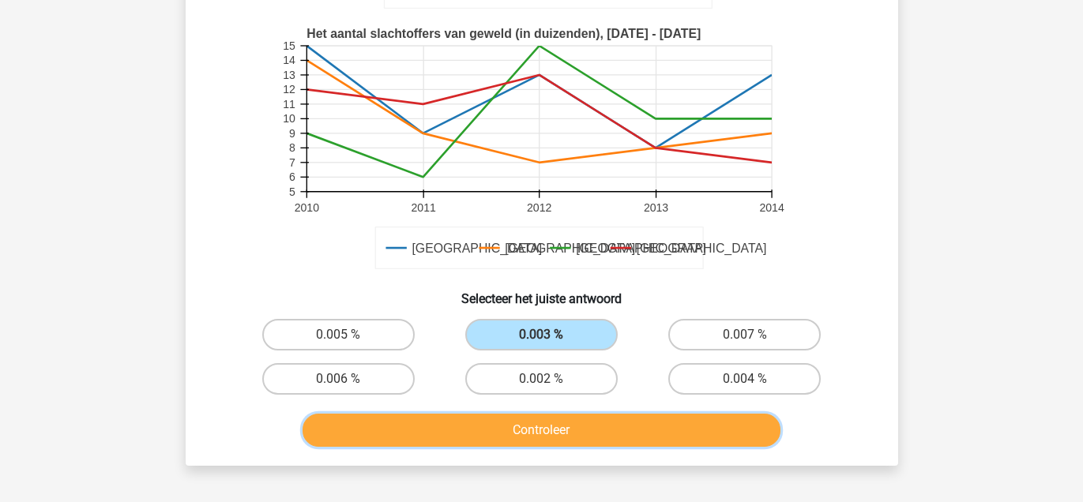
click at [545, 439] on button "Controleer" at bounding box center [542, 430] width 478 height 33
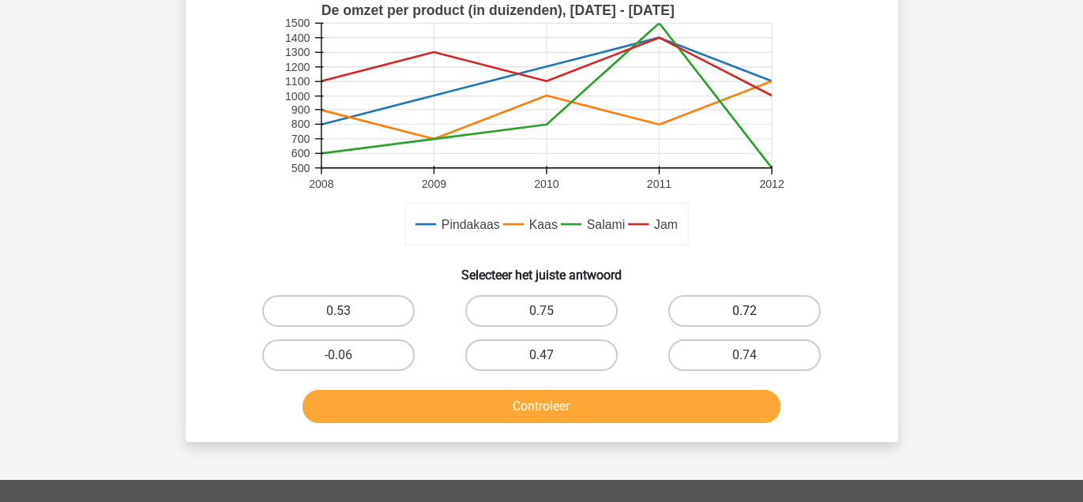
drag, startPoint x: 753, startPoint y: 310, endPoint x: 747, endPoint y: 325, distance: 16.7
click at [434, 311] on div "0.72" at bounding box center [338, 311] width 190 height 32
click at [703, 313] on label "0.72" at bounding box center [744, 311] width 152 height 32
click at [745, 313] on input "0.72" at bounding box center [750, 316] width 10 height 10
radio input "true"
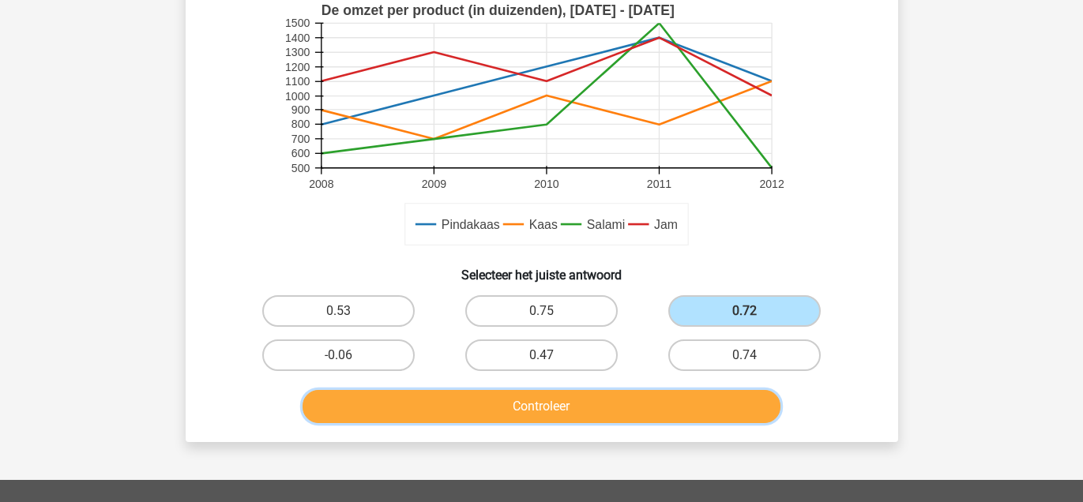
click at [641, 398] on button "Controleer" at bounding box center [542, 406] width 478 height 33
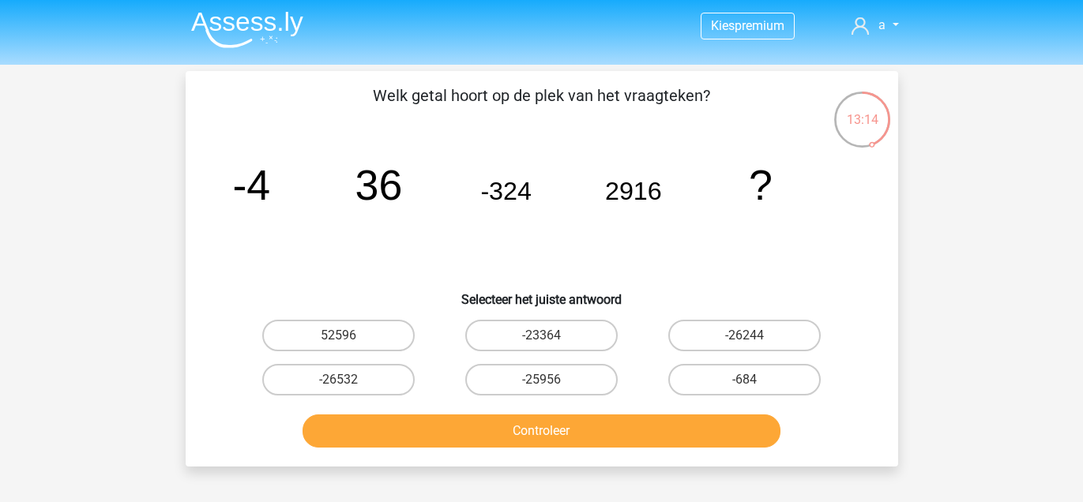
scroll to position [0, 0]
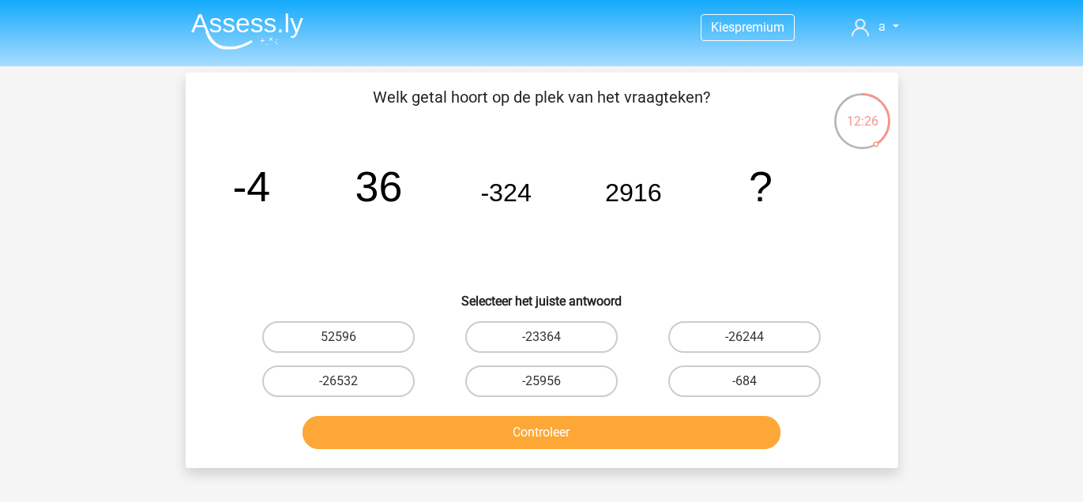
drag, startPoint x: 765, startPoint y: 334, endPoint x: 753, endPoint y: 408, distance: 75.3
click at [764, 337] on label "-26244" at bounding box center [744, 337] width 152 height 32
click at [755, 337] on input "-26244" at bounding box center [750, 342] width 10 height 10
radio input "true"
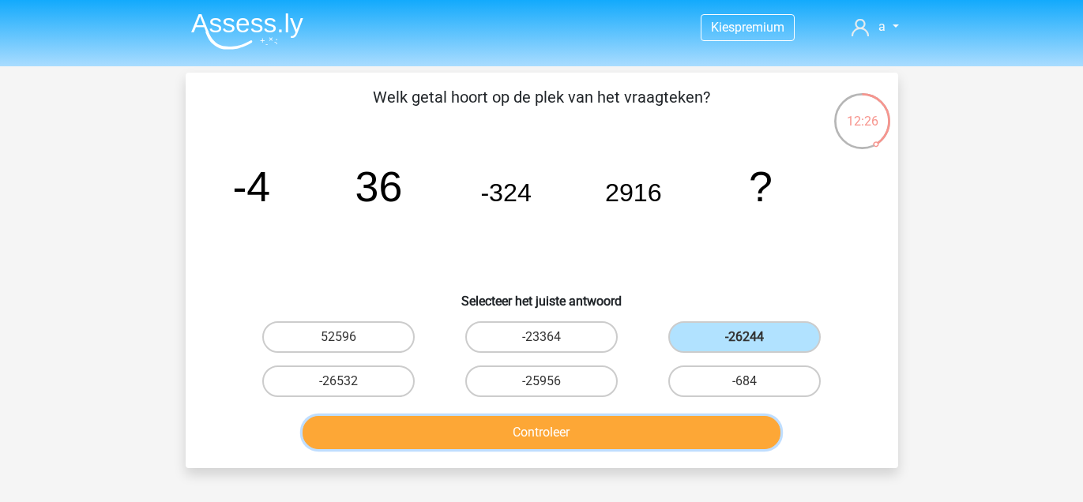
click at [703, 434] on button "Controleer" at bounding box center [542, 432] width 478 height 33
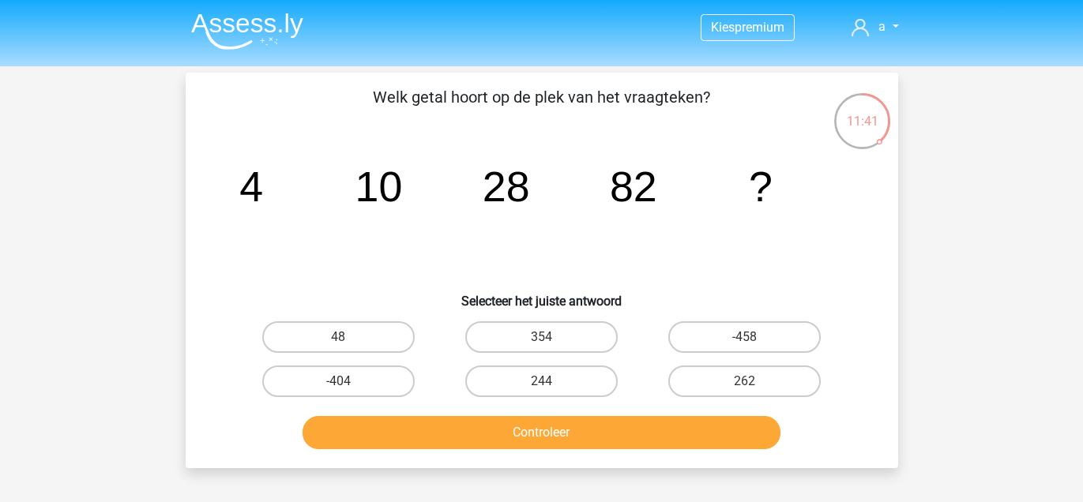
drag, startPoint x: 567, startPoint y: 391, endPoint x: 577, endPoint y: 402, distance: 15.1
click at [565, 391] on label "244" at bounding box center [541, 382] width 152 height 32
click at [551, 391] on input "244" at bounding box center [546, 386] width 10 height 10
radio input "true"
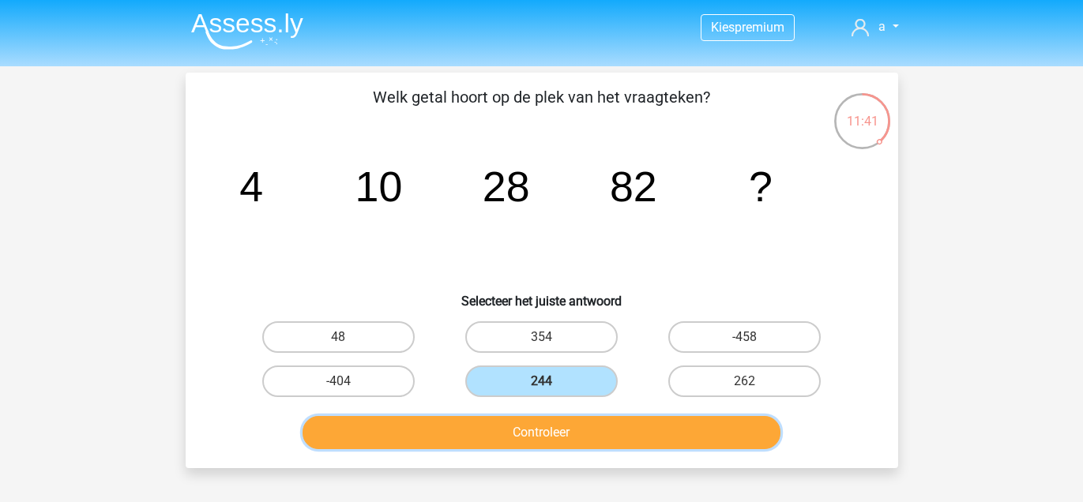
click at [583, 444] on button "Controleer" at bounding box center [542, 432] width 478 height 33
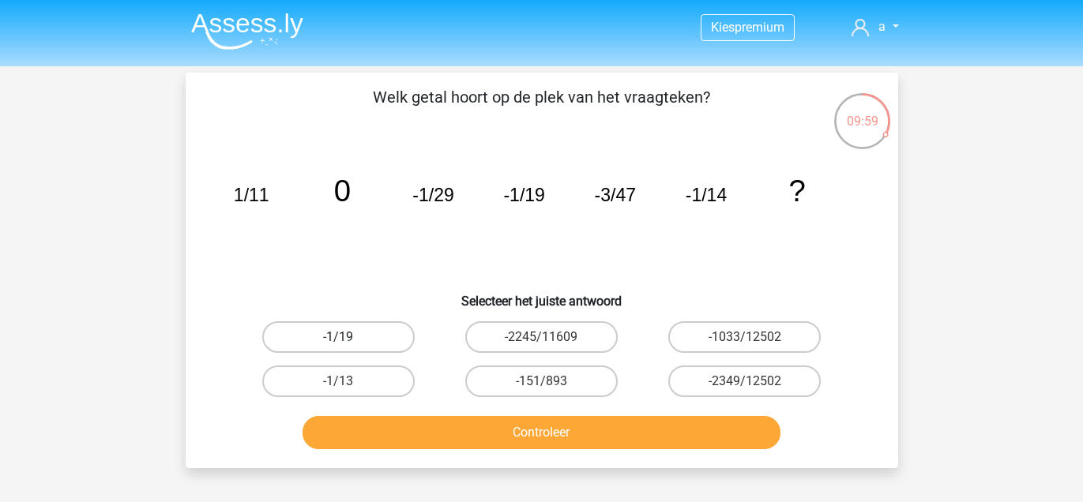
click at [380, 335] on label "-1/19" at bounding box center [338, 337] width 152 height 32
click at [348, 337] on input "-1/19" at bounding box center [343, 342] width 10 height 10
radio input "true"
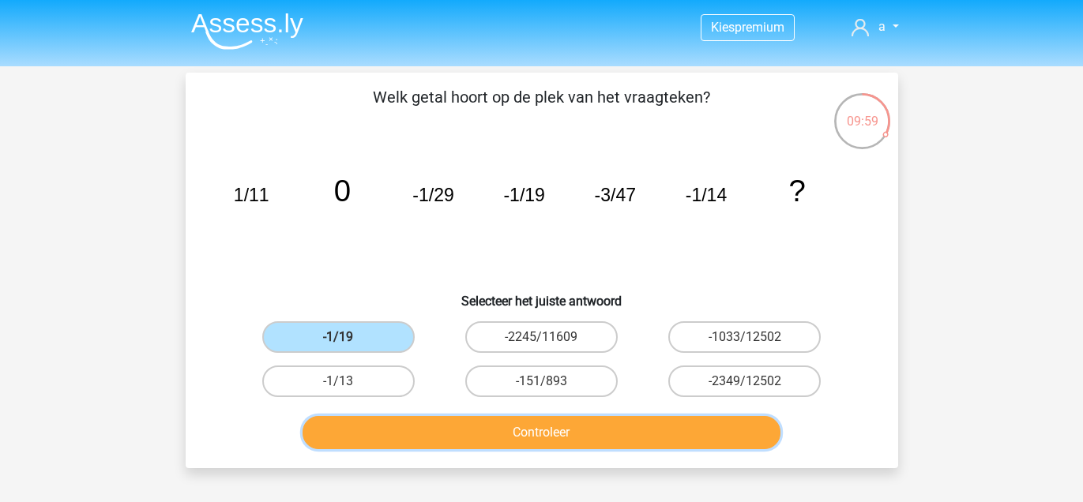
click at [437, 416] on button "Controleer" at bounding box center [542, 432] width 478 height 33
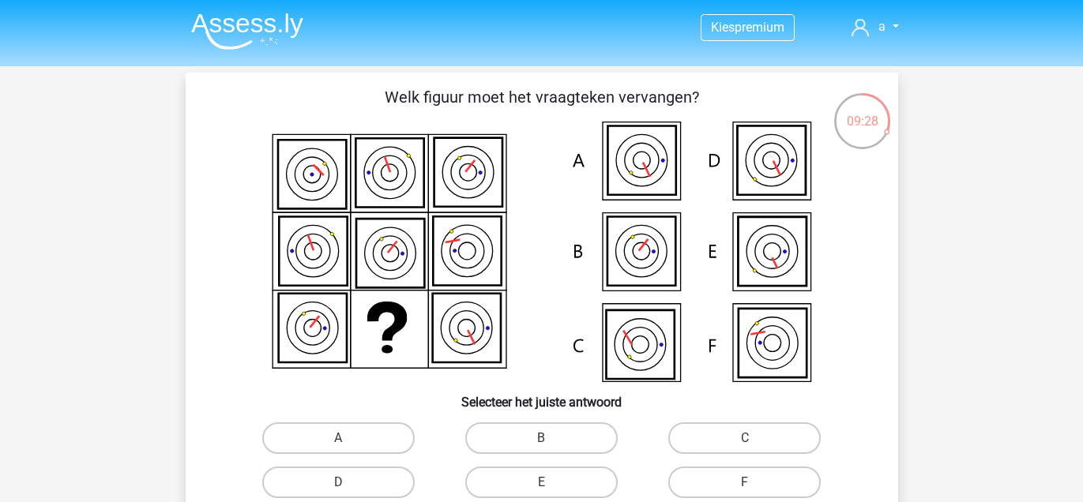
click at [733, 497] on div "F" at bounding box center [744, 482] width 203 height 44
click at [705, 487] on label "F" at bounding box center [744, 483] width 152 height 32
click at [745, 487] on input "F" at bounding box center [750, 488] width 10 height 10
radio input "true"
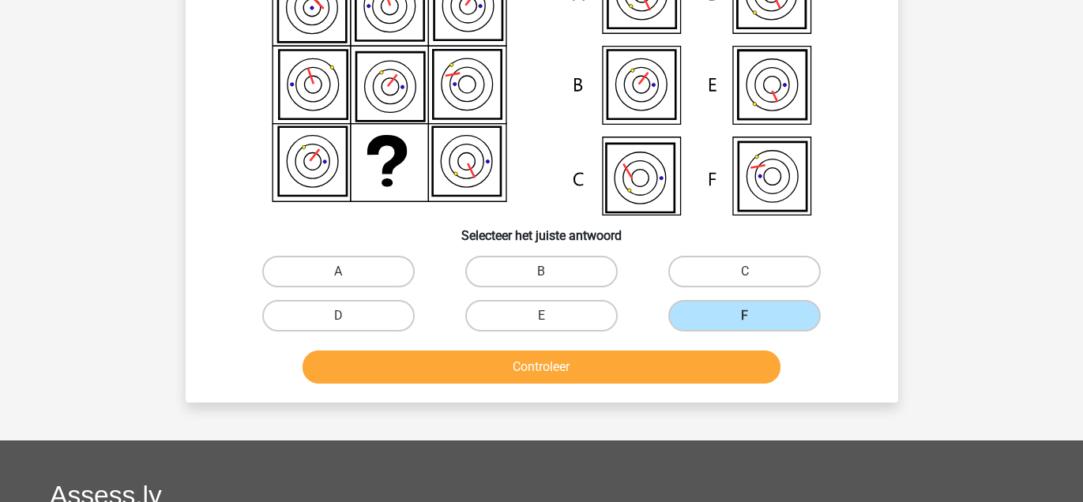
scroll to position [193, 0]
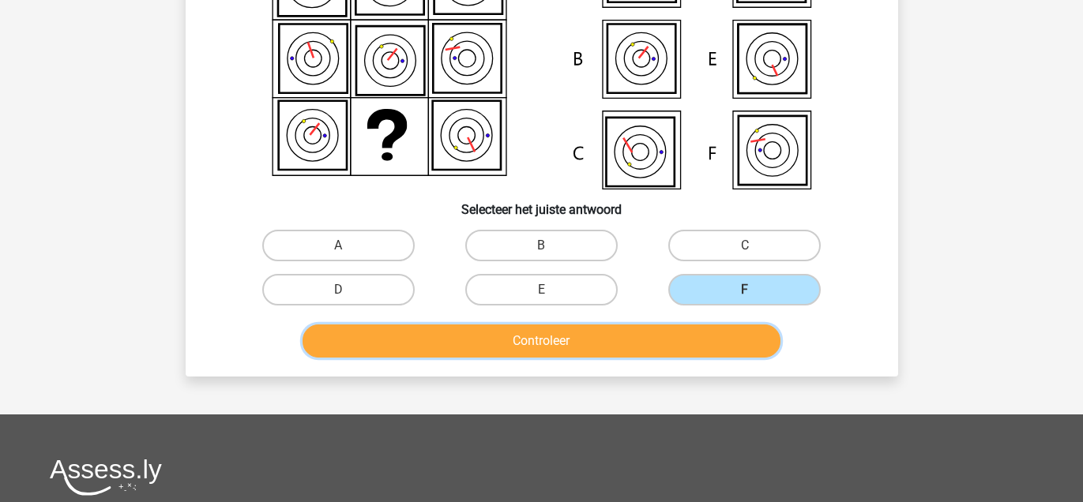
click at [624, 348] on button "Controleer" at bounding box center [542, 341] width 478 height 33
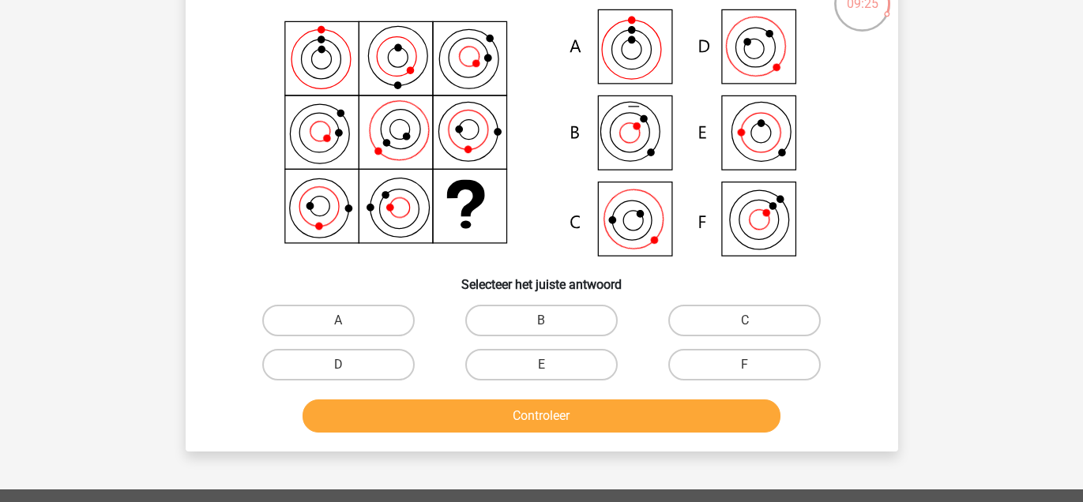
scroll to position [96, 0]
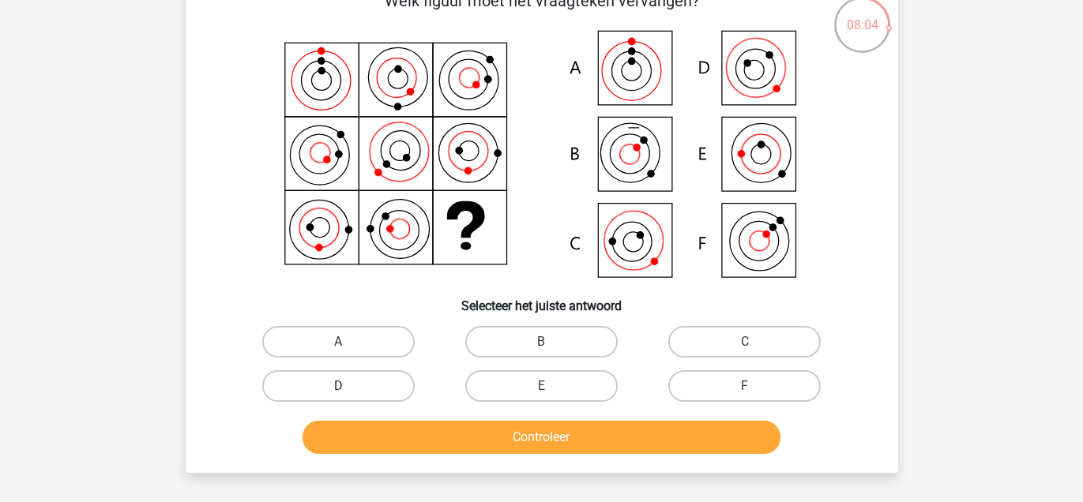
click at [330, 378] on label "D" at bounding box center [338, 386] width 152 height 32
click at [338, 386] on input "D" at bounding box center [343, 391] width 10 height 10
radio input "true"
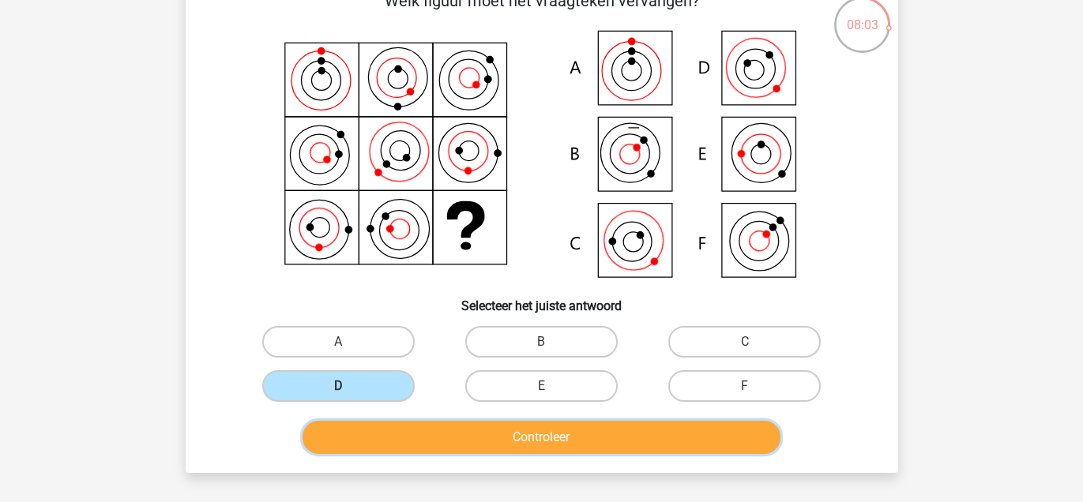
click at [393, 442] on button "Controleer" at bounding box center [542, 437] width 478 height 33
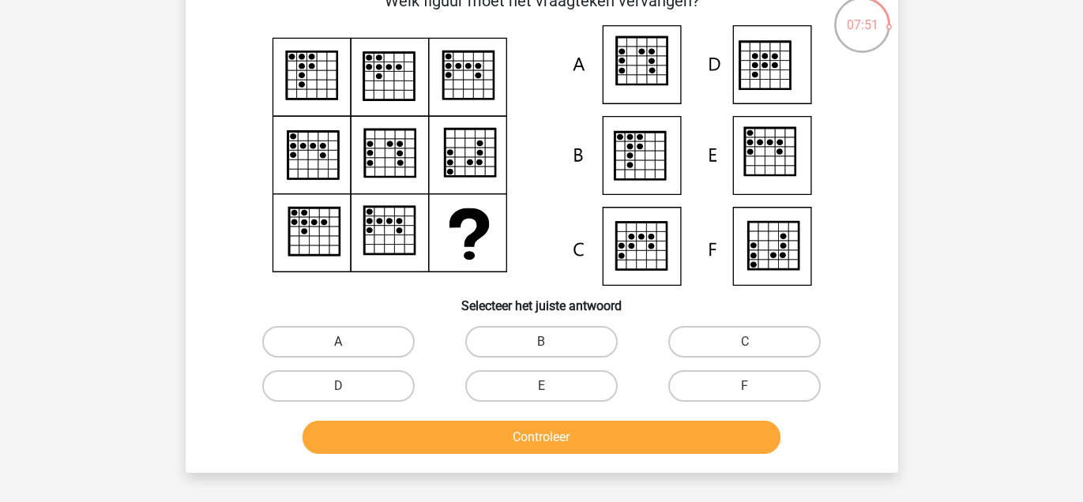
click at [353, 340] on label "A" at bounding box center [338, 342] width 152 height 32
click at [348, 342] on input "A" at bounding box center [343, 347] width 10 height 10
radio input "true"
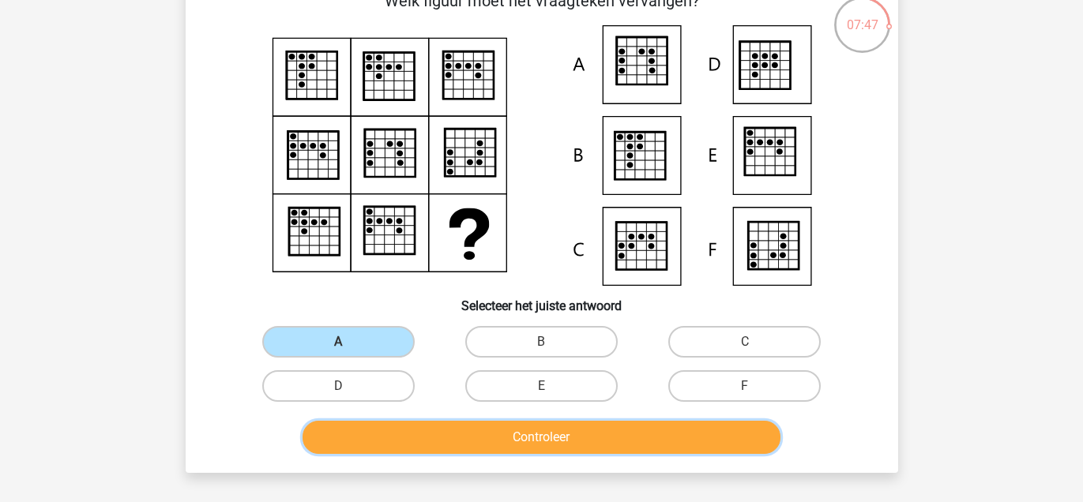
click at [428, 434] on button "Controleer" at bounding box center [542, 437] width 478 height 33
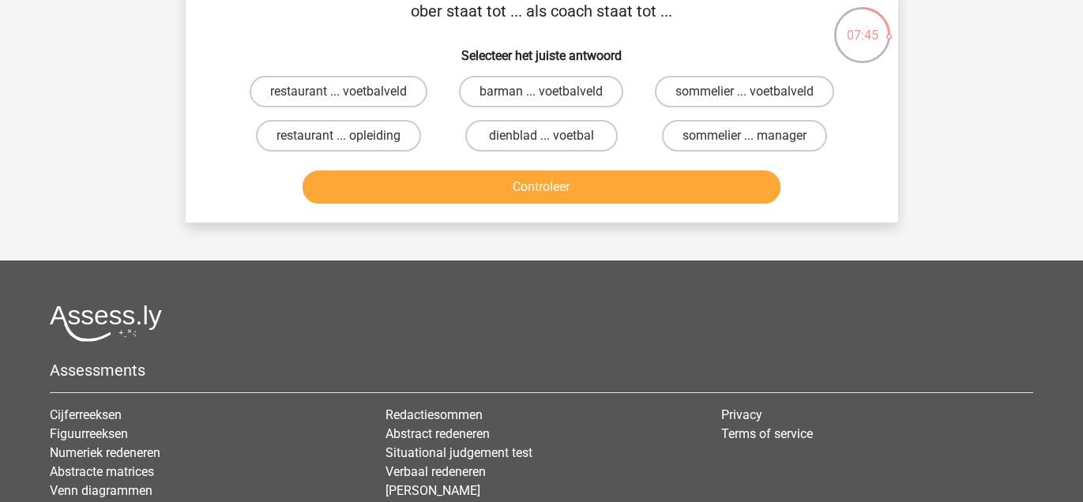
scroll to position [12, 0]
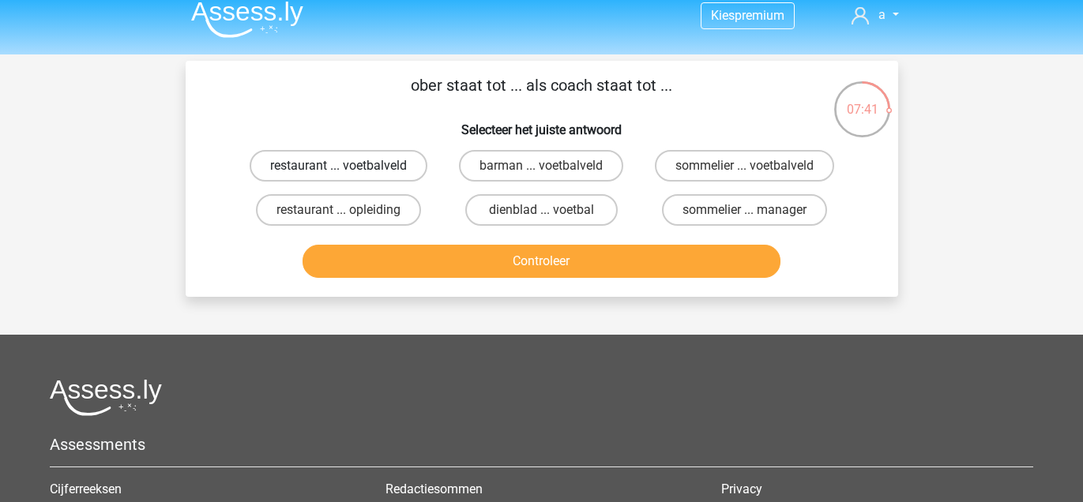
click at [386, 165] on label "restaurant ... voetbalveld" at bounding box center [339, 166] width 178 height 32
click at [348, 166] on input "restaurant ... voetbalveld" at bounding box center [343, 171] width 10 height 10
radio input "true"
click at [766, 209] on label "sommelier ... manager" at bounding box center [744, 210] width 165 height 32
click at [755, 210] on input "sommelier ... manager" at bounding box center [750, 215] width 10 height 10
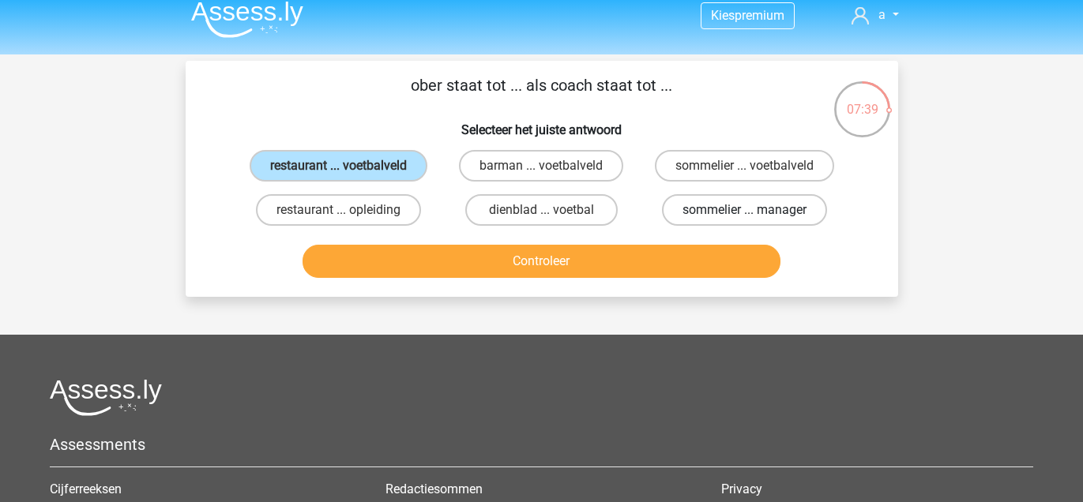
radio input "true"
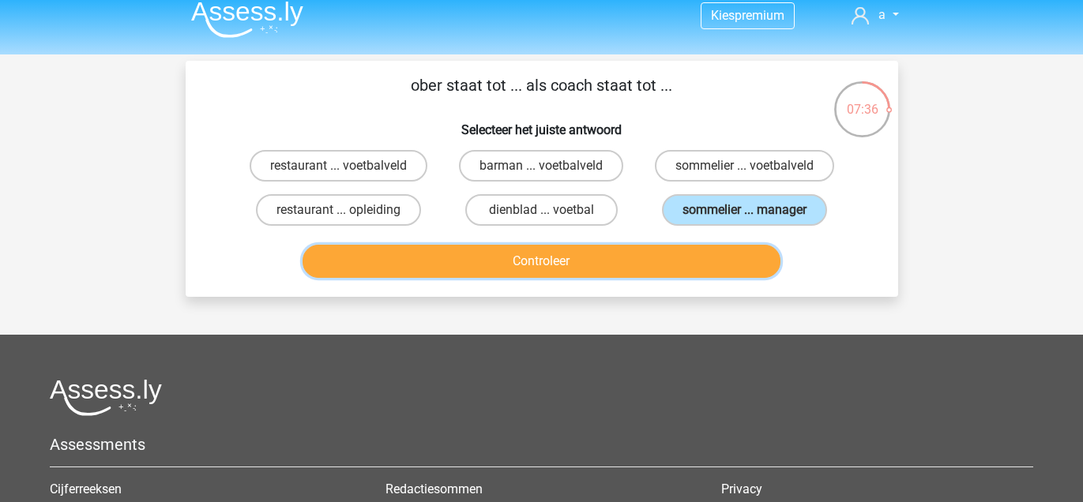
click at [687, 260] on button "Controleer" at bounding box center [542, 261] width 478 height 33
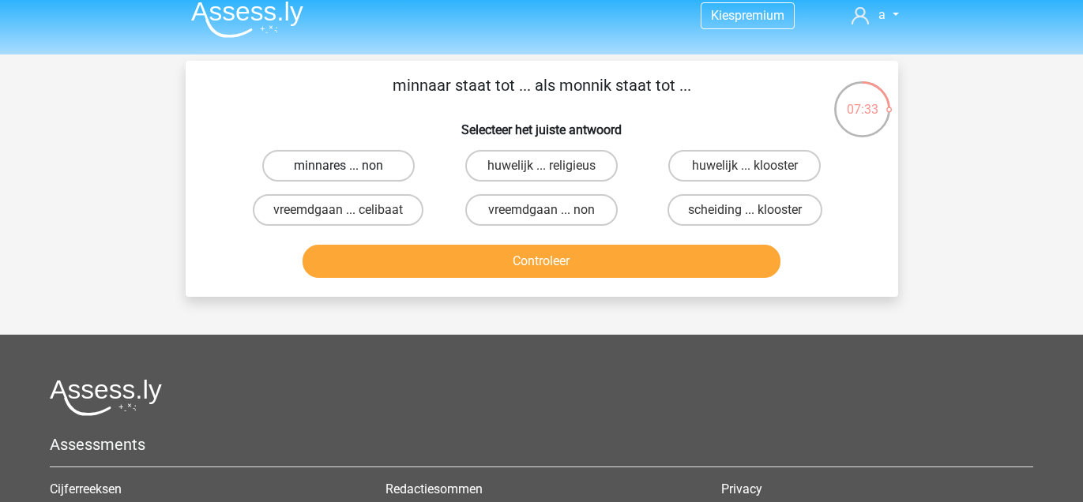
click at [313, 162] on label "minnares ... non" at bounding box center [338, 166] width 152 height 32
click at [338, 166] on input "minnares ... non" at bounding box center [343, 171] width 10 height 10
radio input "true"
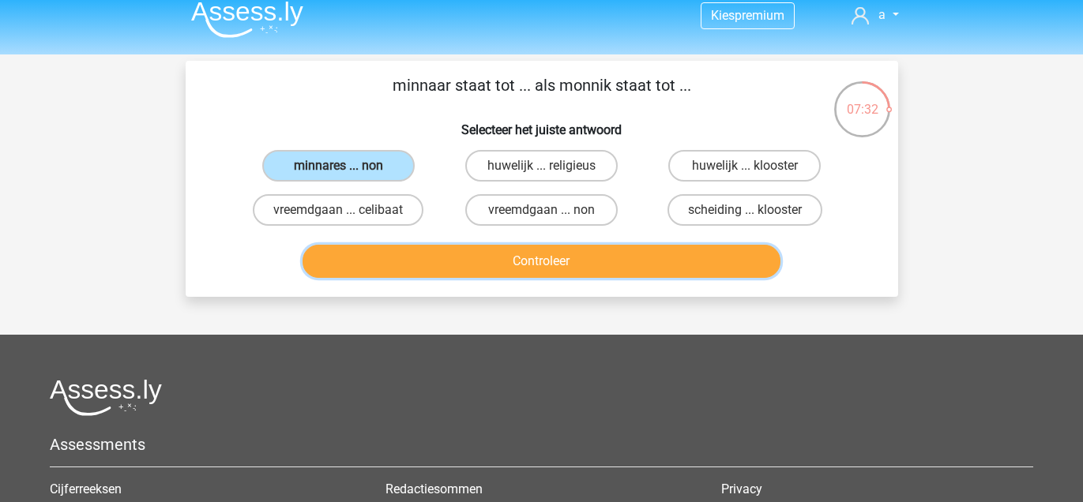
click at [371, 256] on button "Controleer" at bounding box center [542, 261] width 478 height 33
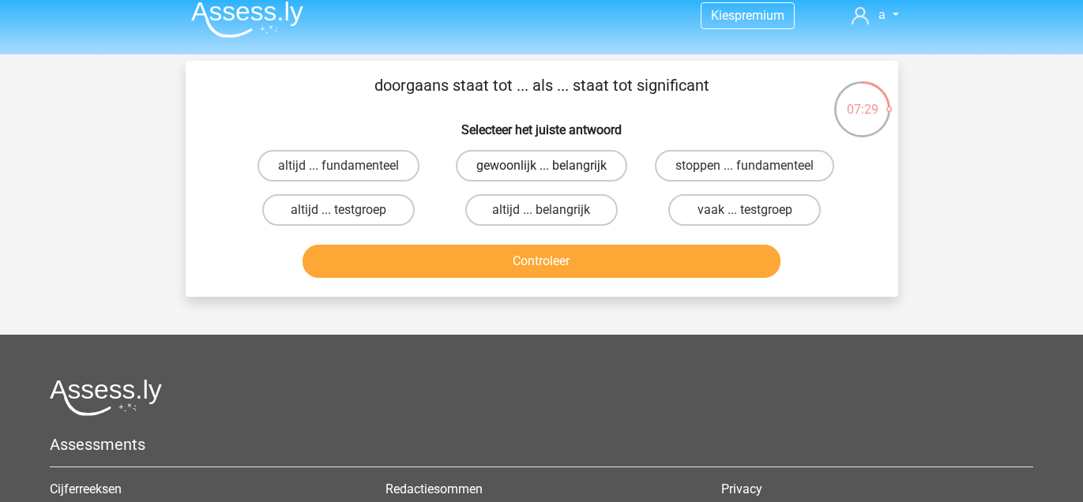
click at [539, 170] on label "gewoonlijk ... belangrijk" at bounding box center [541, 166] width 171 height 32
click at [541, 170] on input "gewoonlijk ... belangrijk" at bounding box center [546, 171] width 10 height 10
radio input "true"
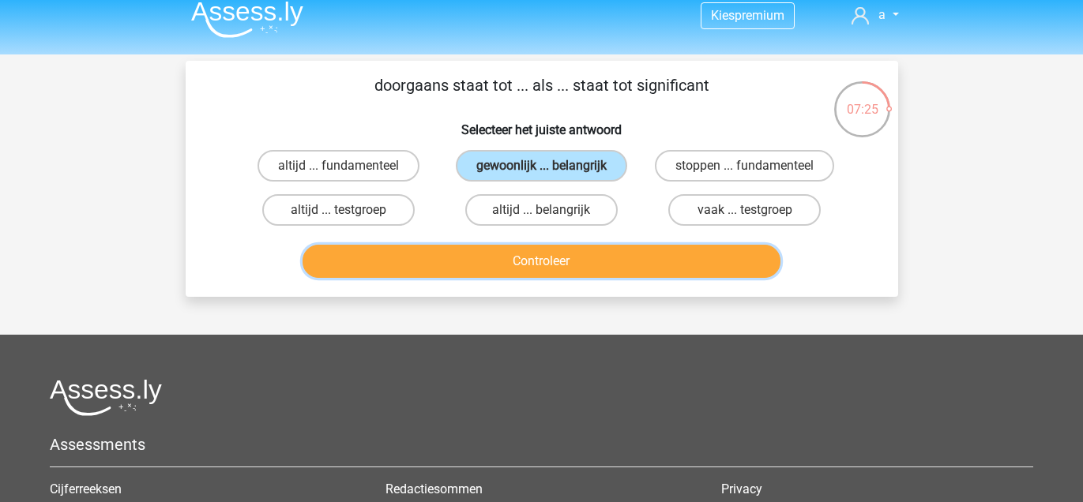
click at [513, 259] on button "Controleer" at bounding box center [542, 261] width 478 height 33
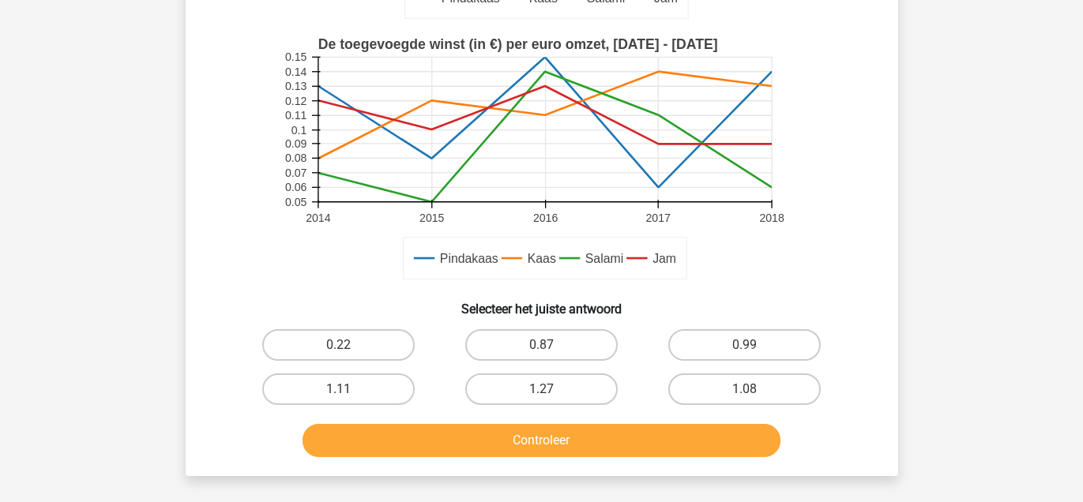
scroll to position [386, 0]
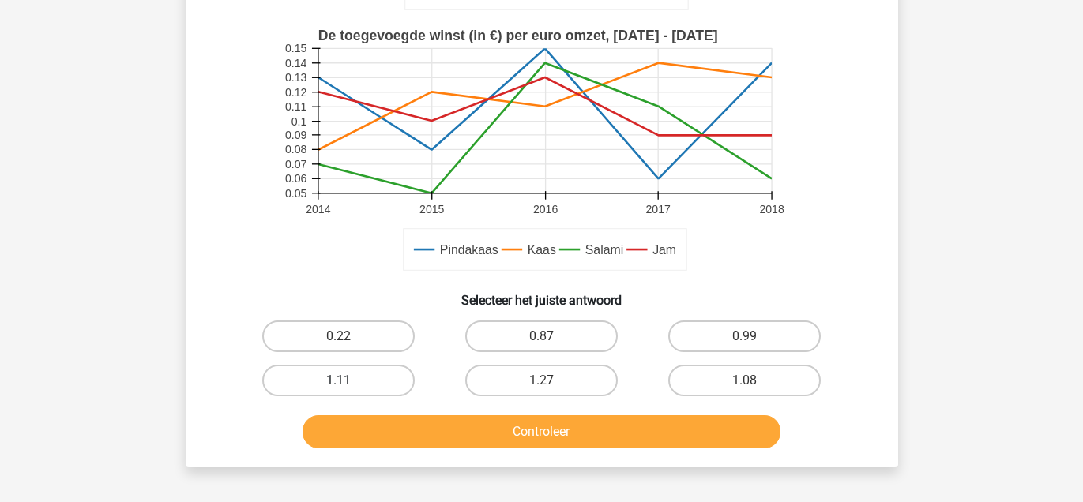
drag, startPoint x: 365, startPoint y: 373, endPoint x: 374, endPoint y: 378, distance: 10.3
click at [366, 373] on label "1.11" at bounding box center [338, 381] width 152 height 32
click at [348, 381] on input "1.11" at bounding box center [343, 386] width 10 height 10
radio input "true"
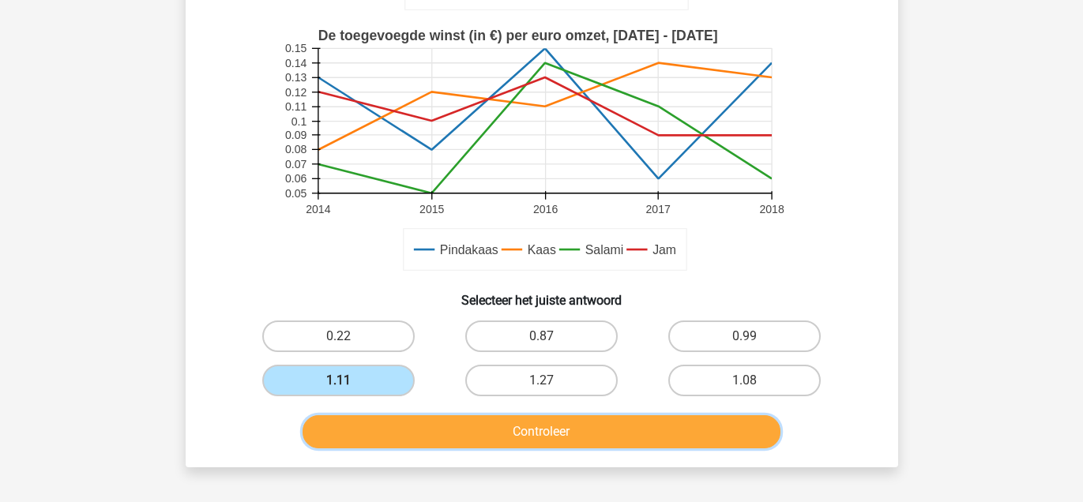
click at [418, 415] on button "Controleer" at bounding box center [542, 431] width 478 height 33
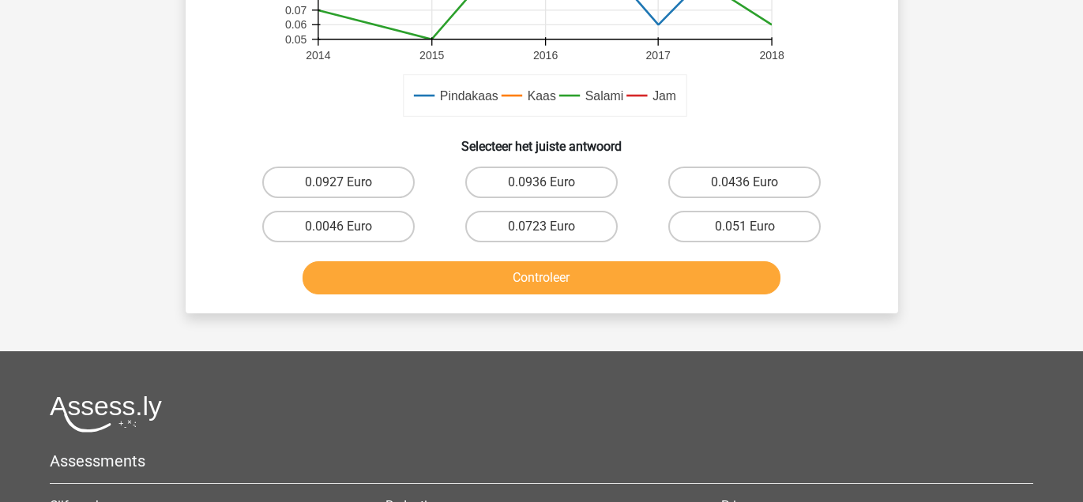
scroll to position [633, 0]
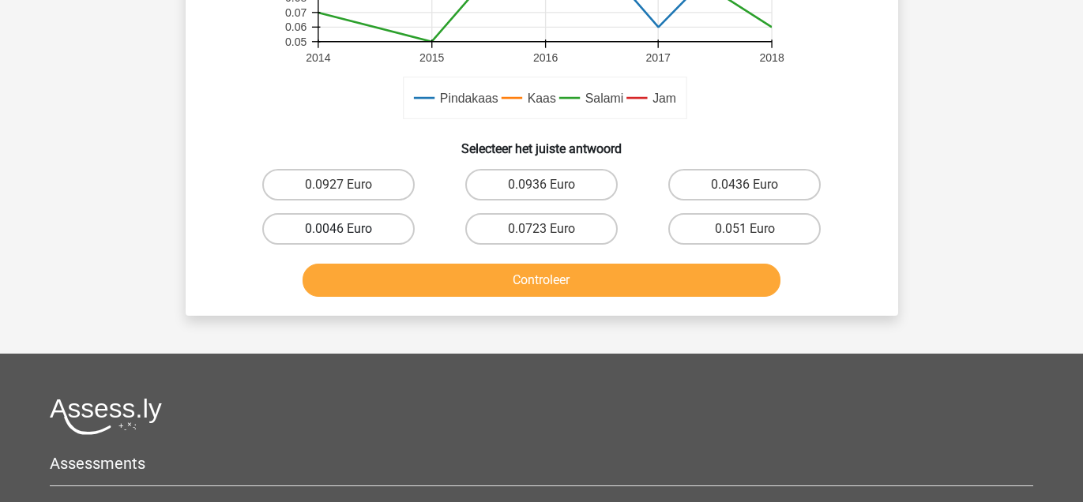
click at [341, 224] on label "0.0046 Euro" at bounding box center [338, 229] width 152 height 32
click at [341, 229] on input "0.0046 Euro" at bounding box center [343, 234] width 10 height 10
radio input "true"
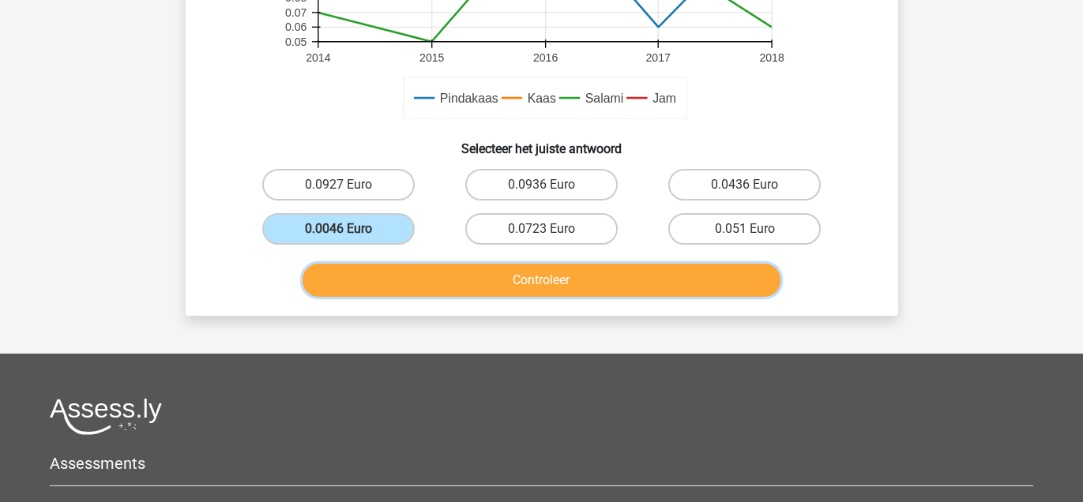
click at [407, 275] on button "Controleer" at bounding box center [542, 280] width 478 height 33
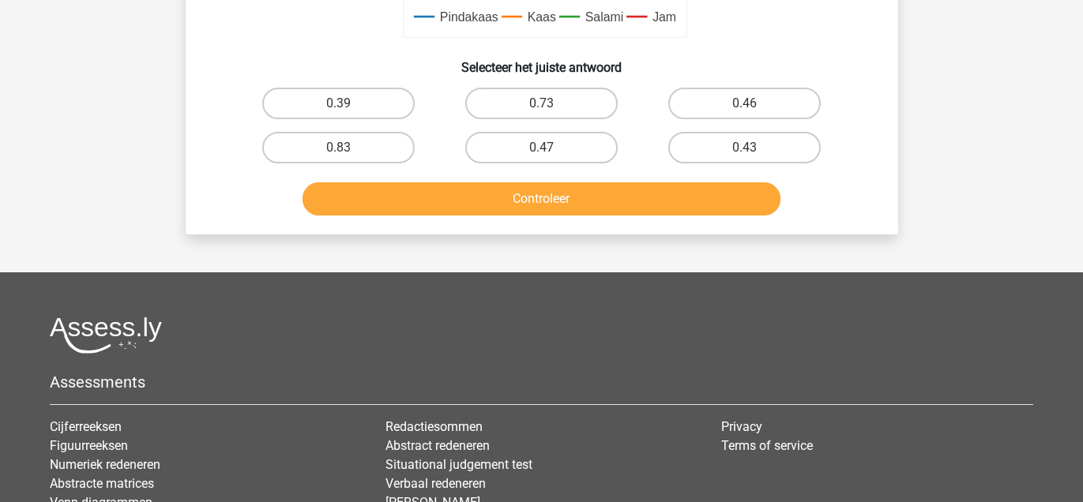
scroll to position [617, 0]
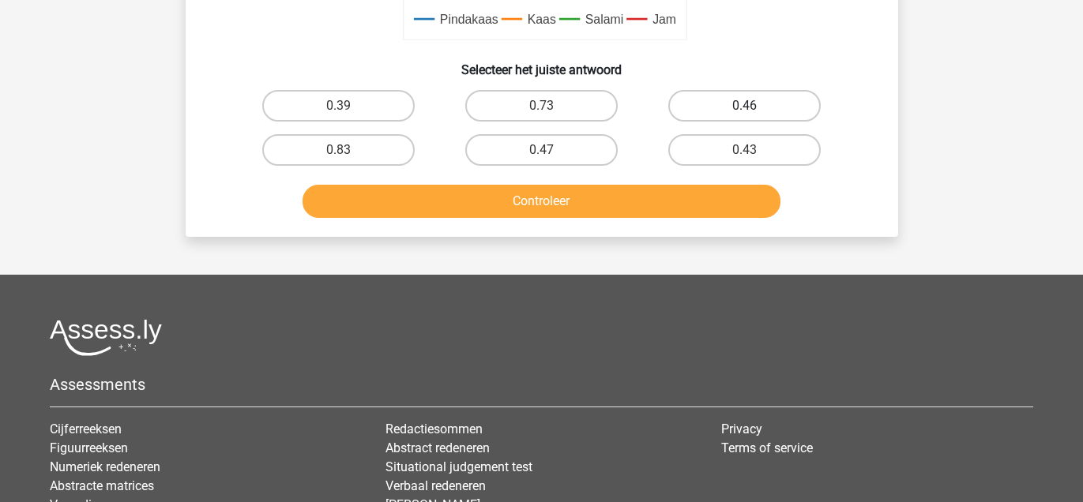
click at [767, 96] on label "0.46" at bounding box center [744, 106] width 152 height 32
click at [755, 106] on input "0.46" at bounding box center [750, 111] width 10 height 10
radio input "true"
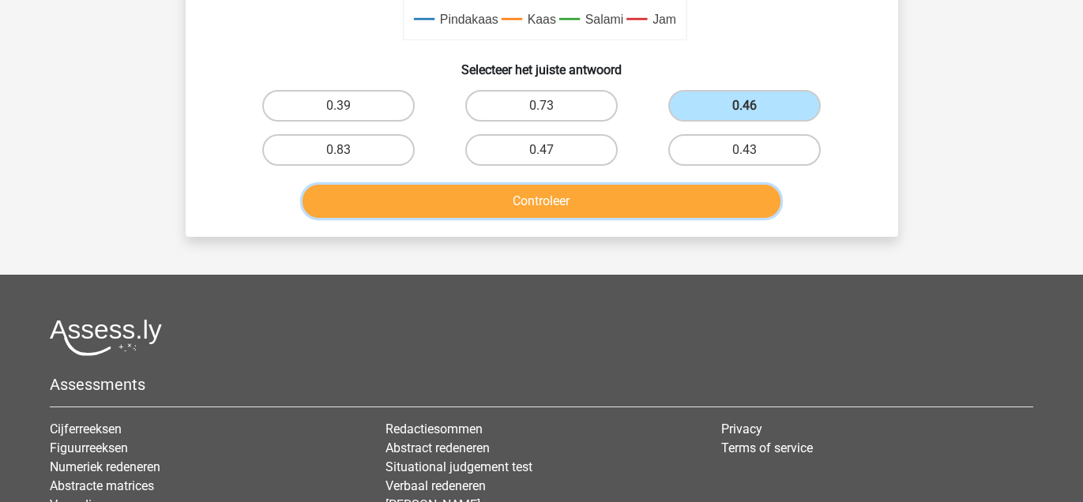
drag, startPoint x: 627, startPoint y: 201, endPoint x: 650, endPoint y: 226, distance: 33.5
click at [628, 201] on button "Controleer" at bounding box center [542, 201] width 478 height 33
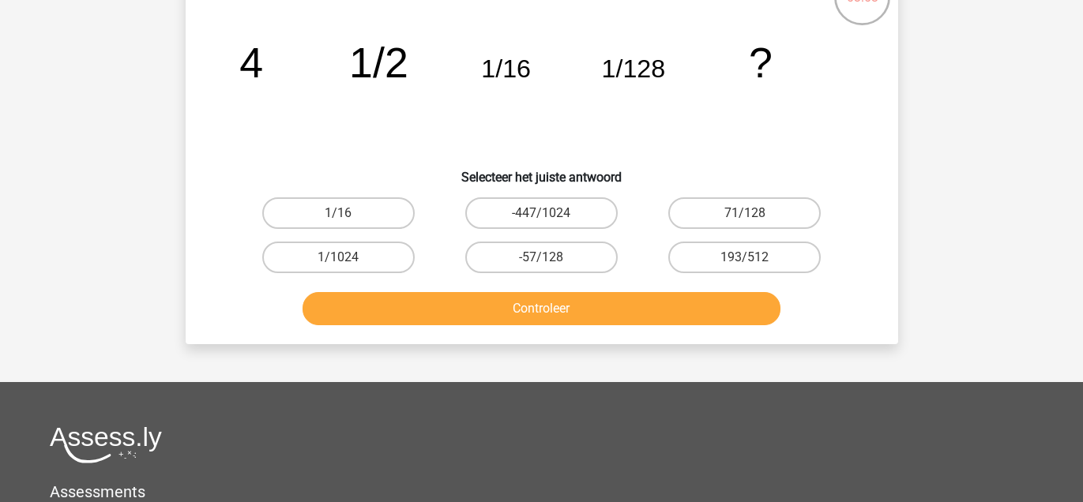
scroll to position [0, 0]
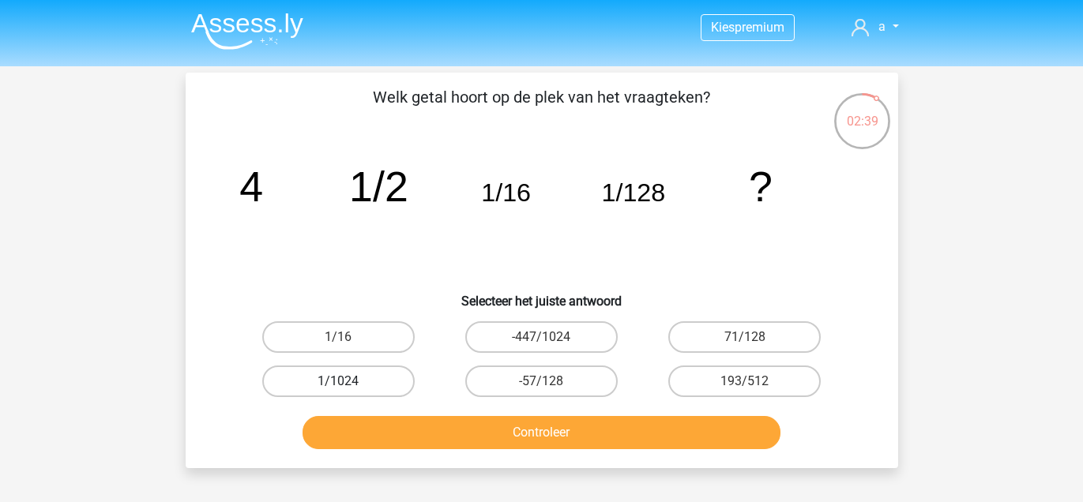
drag, startPoint x: 355, startPoint y: 385, endPoint x: 359, endPoint y: 394, distance: 9.2
click at [356, 385] on label "1/1024" at bounding box center [338, 382] width 152 height 32
click at [348, 385] on input "1/1024" at bounding box center [343, 386] width 10 height 10
radio input "true"
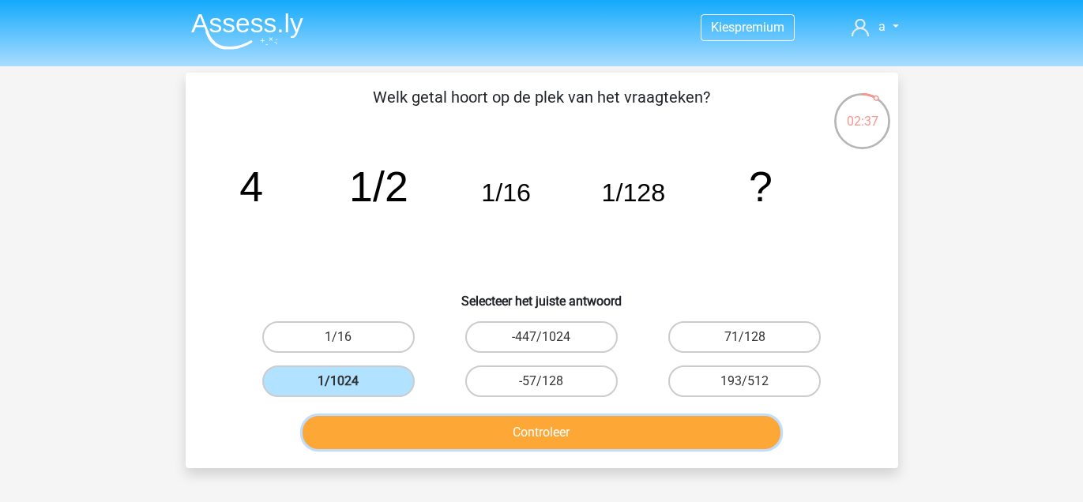
click at [419, 434] on button "Controleer" at bounding box center [542, 432] width 478 height 33
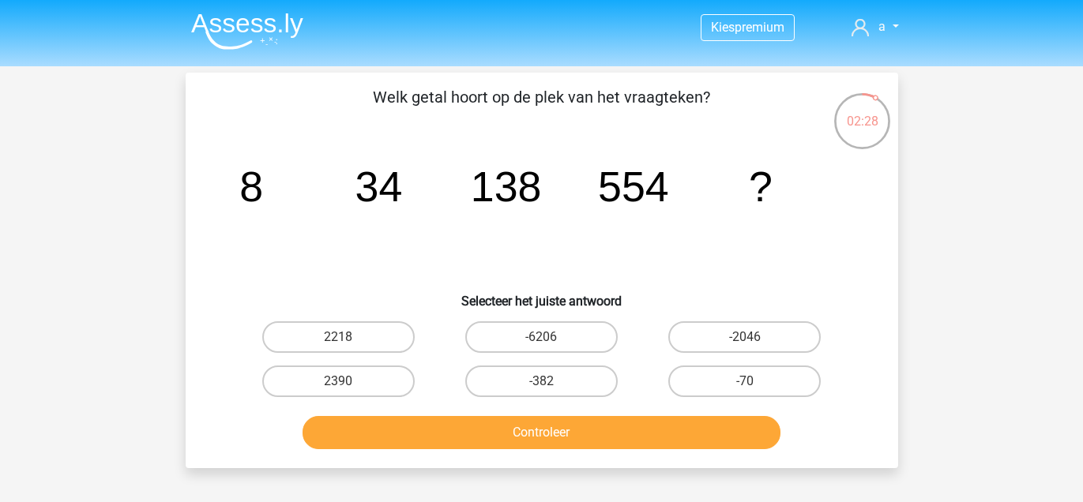
click at [935, 339] on div "Kies premium a allevdwal@hotmail.com" at bounding box center [541, 461] width 1083 height 923
drag, startPoint x: 336, startPoint y: 333, endPoint x: 353, endPoint y: 336, distance: 17.7
click at [336, 331] on label "2218" at bounding box center [338, 337] width 152 height 32
click at [338, 337] on input "2218" at bounding box center [343, 342] width 10 height 10
radio input "true"
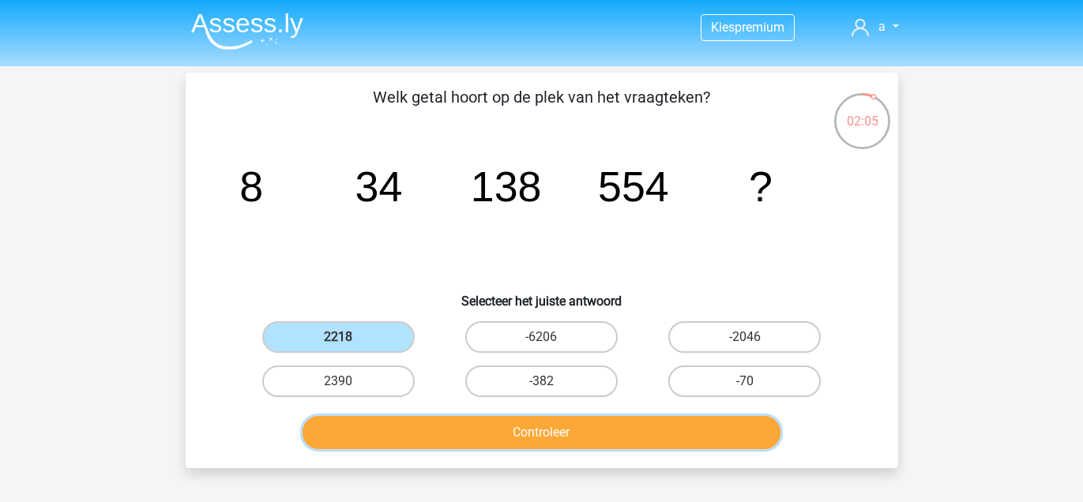
click at [426, 430] on button "Controleer" at bounding box center [542, 432] width 478 height 33
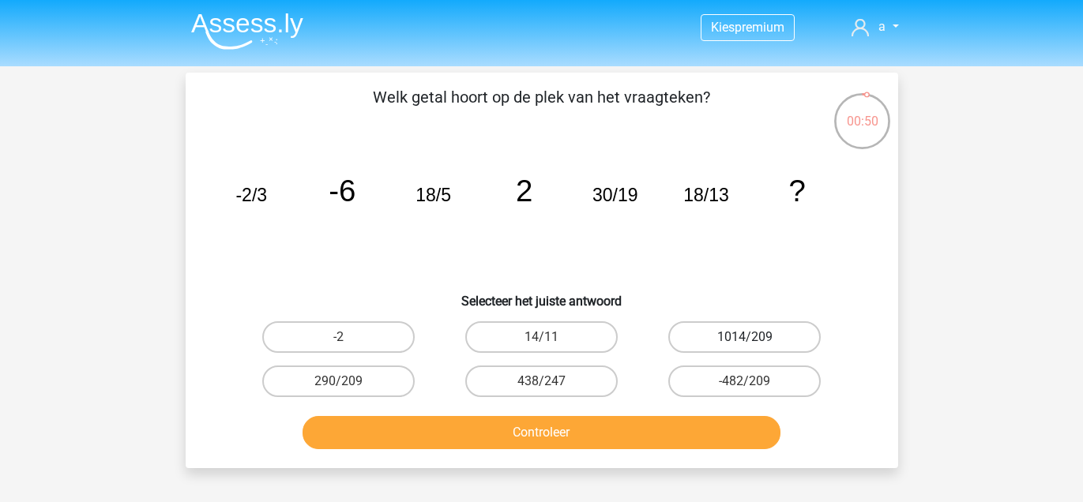
click at [434, 341] on div "1014/209" at bounding box center [338, 337] width 190 height 32
click at [691, 335] on label "1014/209" at bounding box center [744, 337] width 152 height 32
click at [745, 337] on input "1014/209" at bounding box center [750, 342] width 10 height 10
radio input "true"
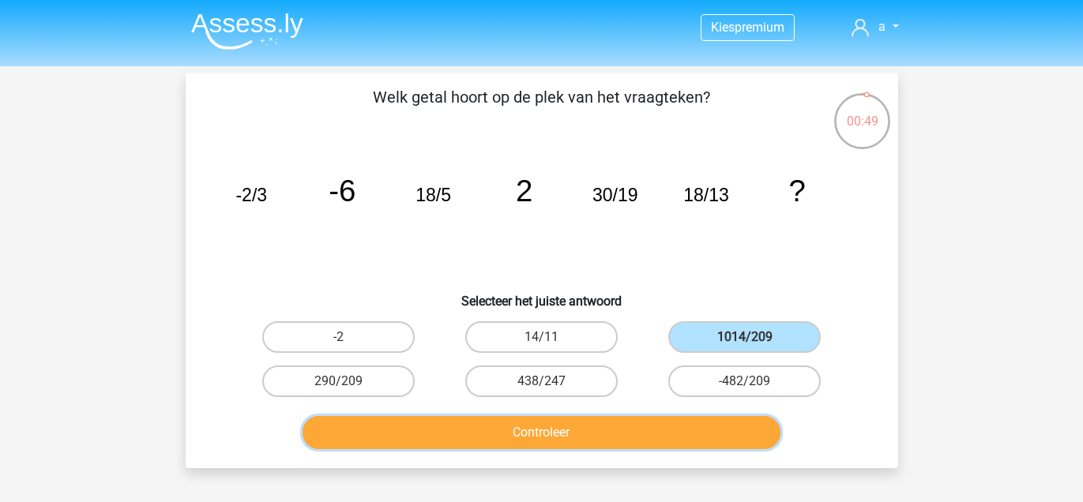
click at [654, 423] on button "Controleer" at bounding box center [542, 432] width 478 height 33
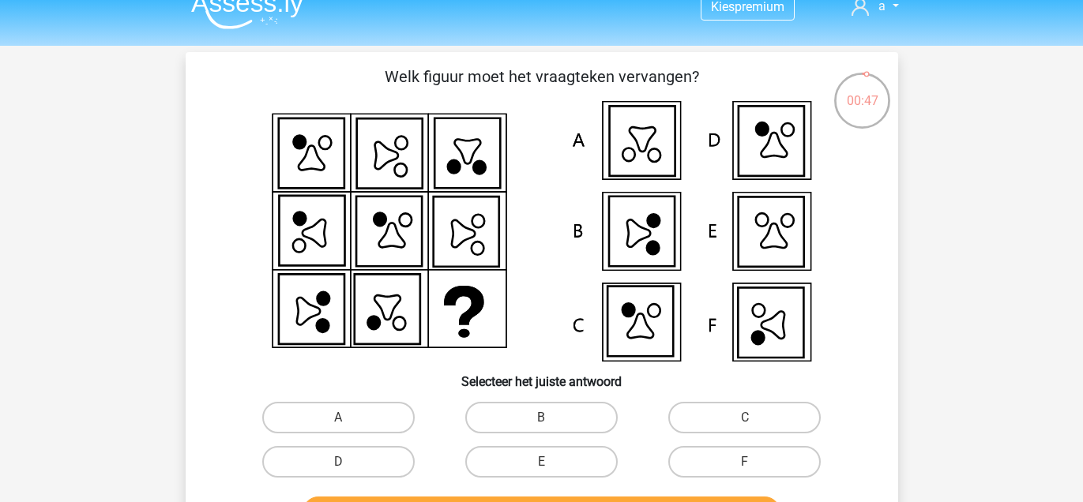
scroll to position [23, 0]
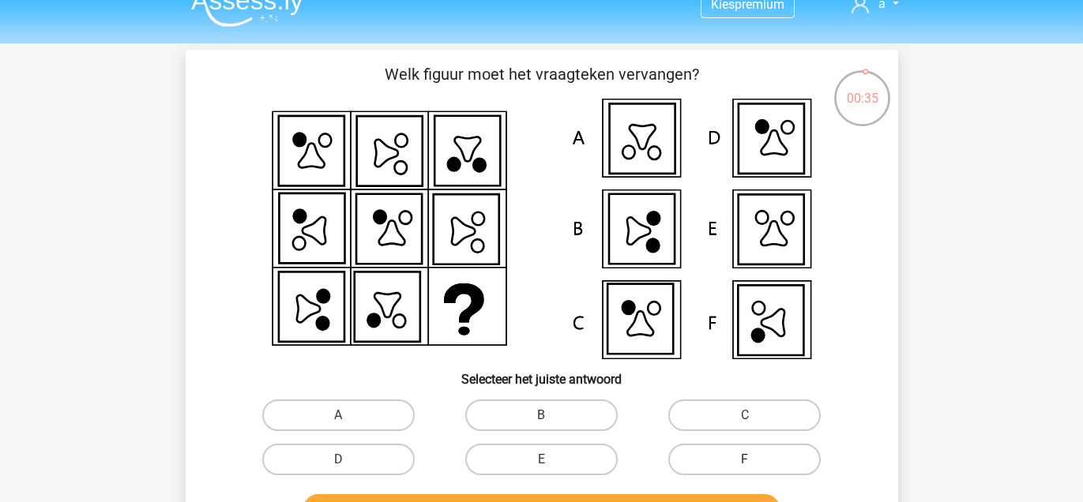
click at [720, 455] on label "F" at bounding box center [744, 460] width 152 height 32
click at [745, 460] on input "F" at bounding box center [750, 465] width 10 height 10
radio input "true"
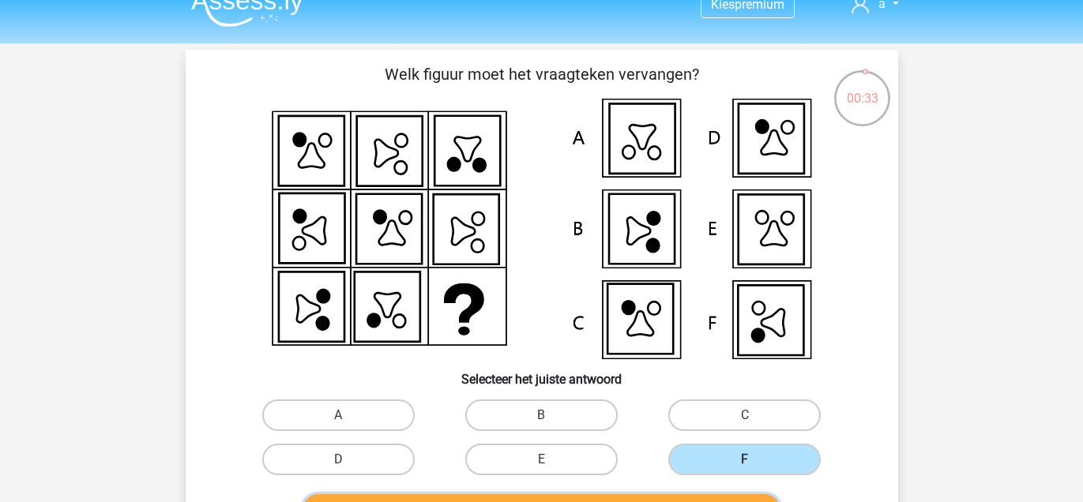
click at [614, 494] on button "Controleer" at bounding box center [542, 510] width 478 height 33
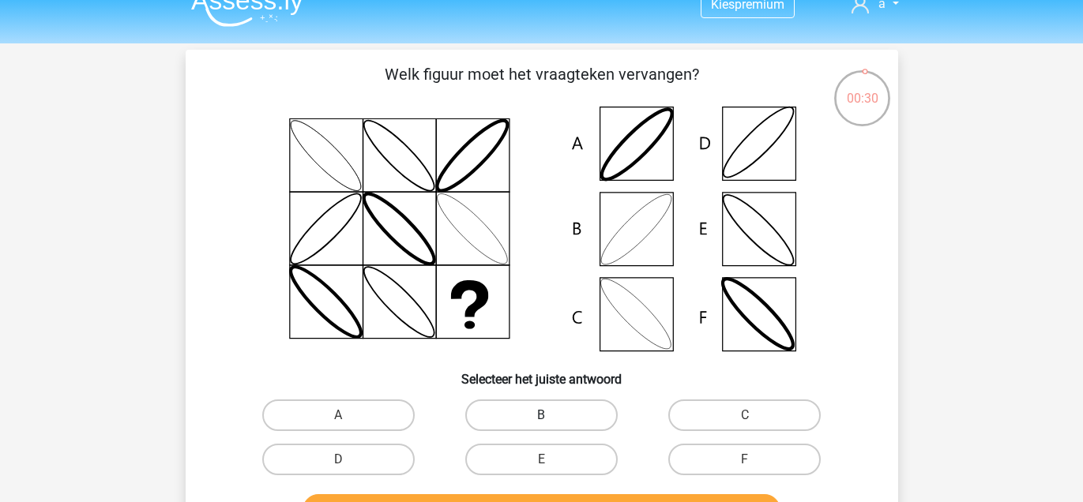
drag, startPoint x: 559, startPoint y: 409, endPoint x: 569, endPoint y: 415, distance: 11.4
click at [558, 408] on label "B" at bounding box center [541, 416] width 152 height 32
click at [551, 415] on input "B" at bounding box center [546, 420] width 10 height 10
radio input "true"
click at [700, 415] on label "C" at bounding box center [744, 416] width 152 height 32
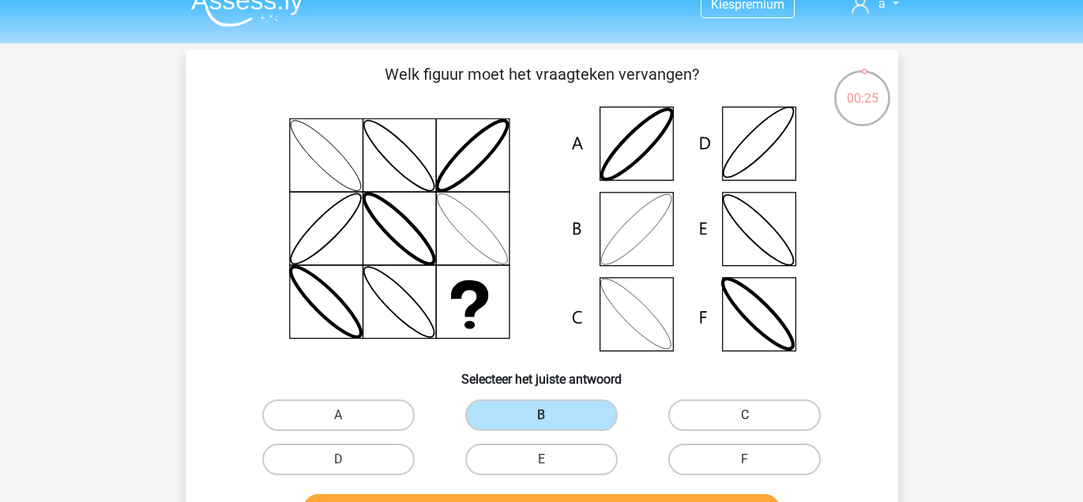
click at [745, 415] on input "C" at bounding box center [750, 420] width 10 height 10
radio input "true"
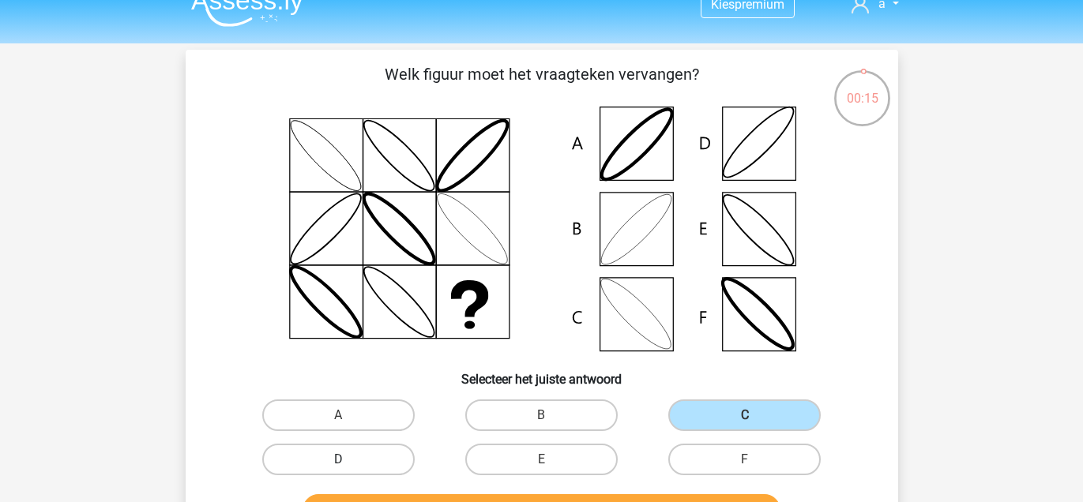
click at [366, 457] on label "D" at bounding box center [338, 460] width 152 height 32
click at [348, 460] on input "D" at bounding box center [343, 465] width 10 height 10
radio input "true"
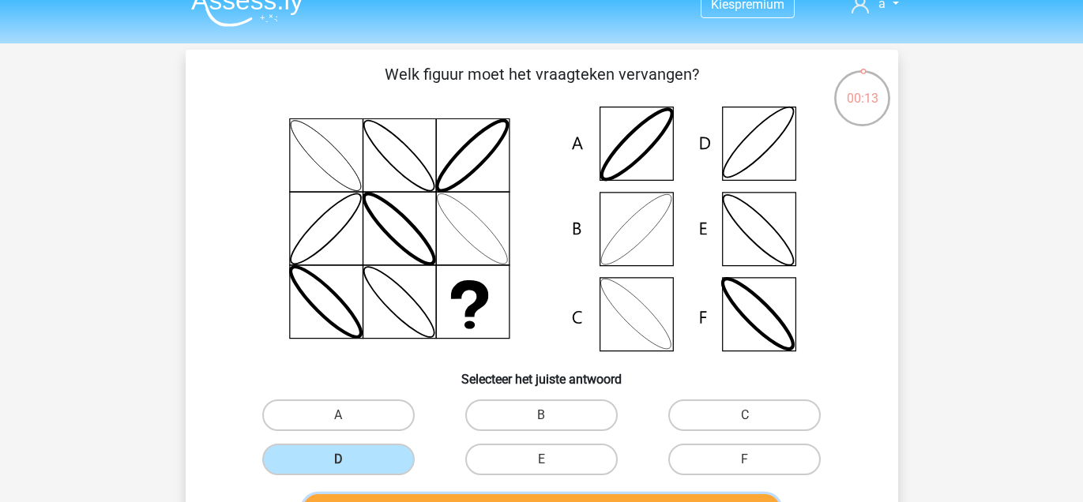
click at [595, 494] on button "Controleer" at bounding box center [542, 510] width 478 height 33
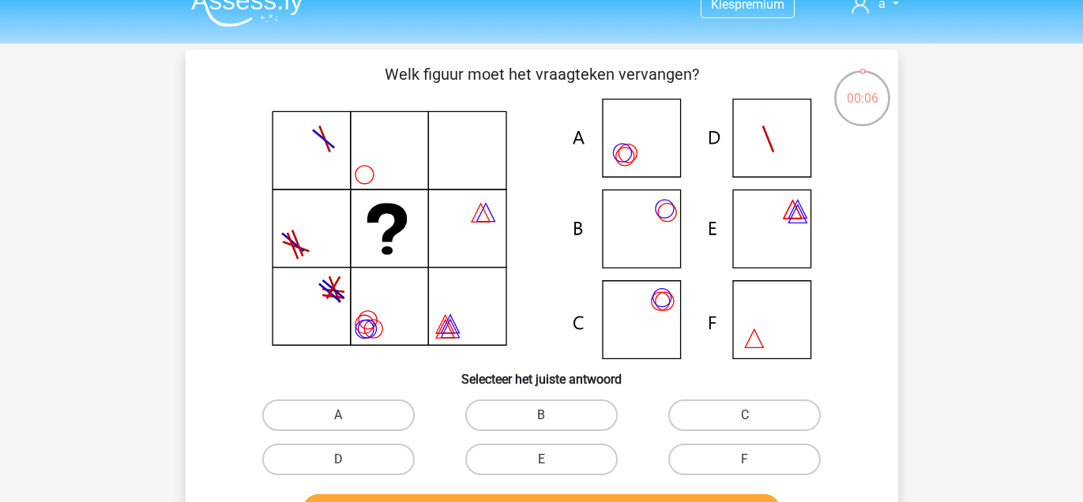
click at [434, 415] on div "B" at bounding box center [338, 416] width 190 height 32
click at [531, 405] on label "B" at bounding box center [541, 416] width 152 height 32
click at [541, 415] on input "B" at bounding box center [546, 420] width 10 height 10
radio input "true"
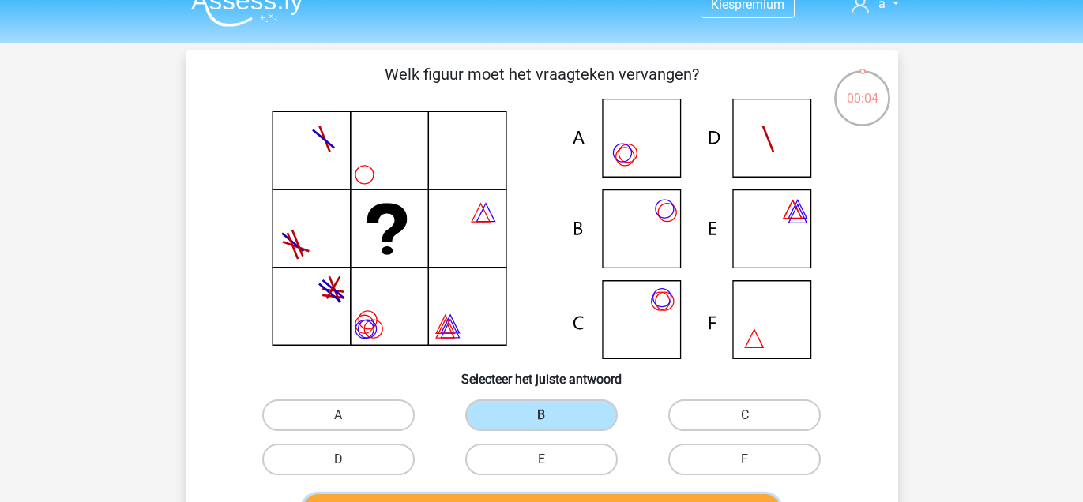
click at [637, 498] on button "Controleer" at bounding box center [542, 510] width 478 height 33
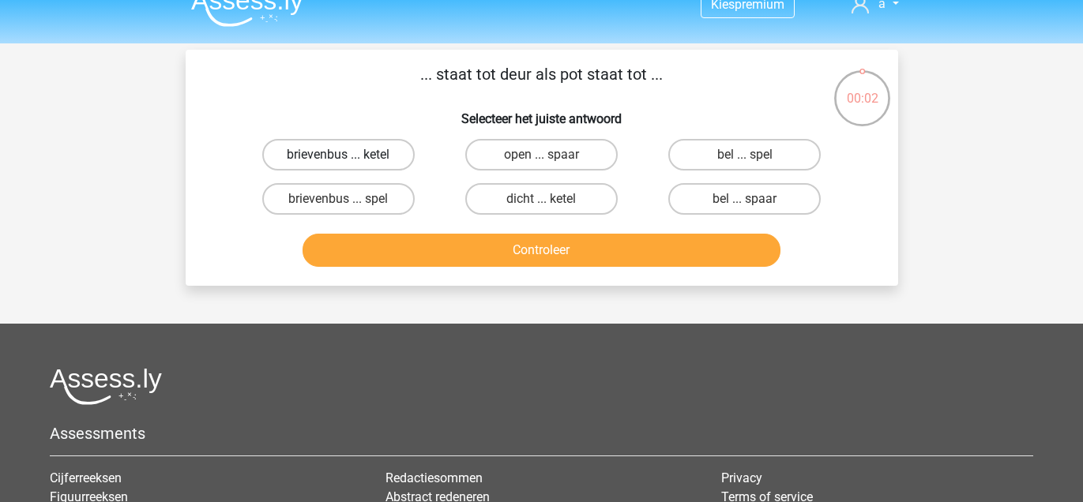
click at [351, 159] on label "brievenbus ... ketel" at bounding box center [338, 155] width 152 height 32
click at [348, 159] on input "brievenbus ... ketel" at bounding box center [343, 160] width 10 height 10
radio input "true"
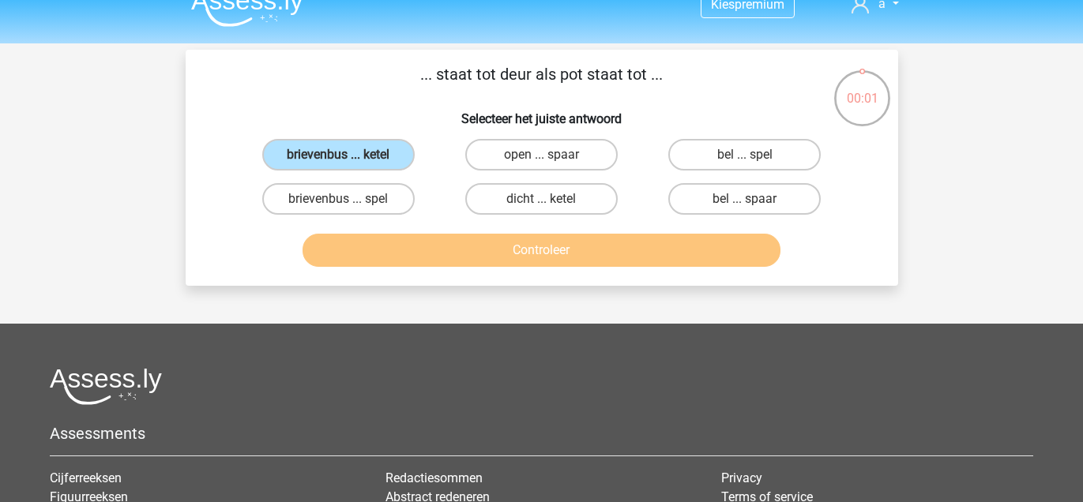
drag, startPoint x: 381, startPoint y: 204, endPoint x: 416, endPoint y: 212, distance: 36.6
click at [387, 205] on label "brievenbus ... spel" at bounding box center [338, 199] width 152 height 32
click at [348, 205] on input "brievenbus ... spel" at bounding box center [343, 204] width 10 height 10
radio input "true"
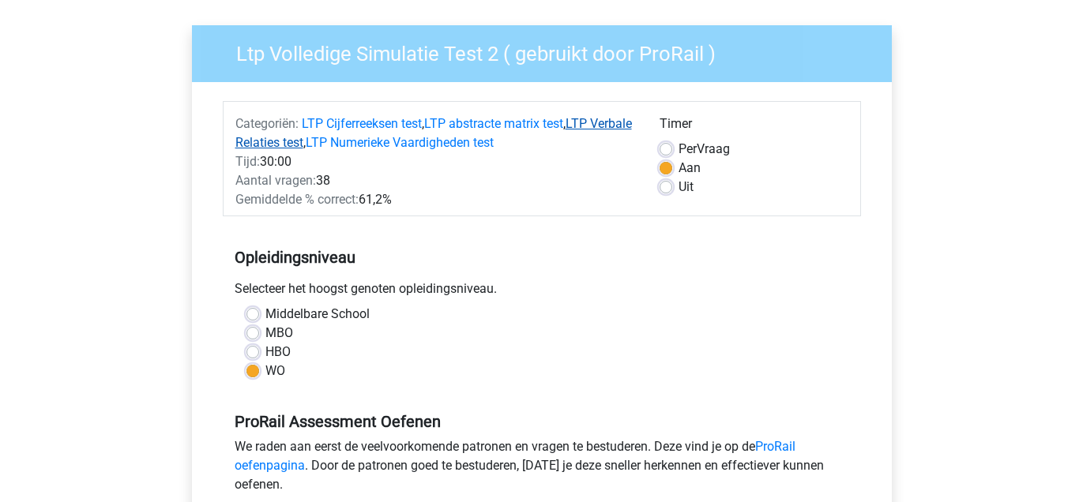
scroll to position [65, 0]
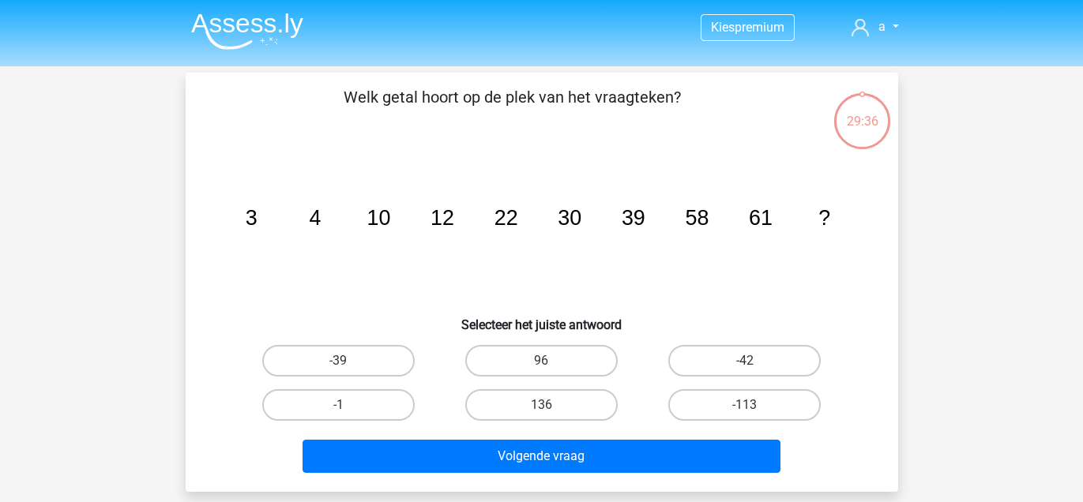
drag, startPoint x: 511, startPoint y: 257, endPoint x: 510, endPoint y: 249, distance: 7.9
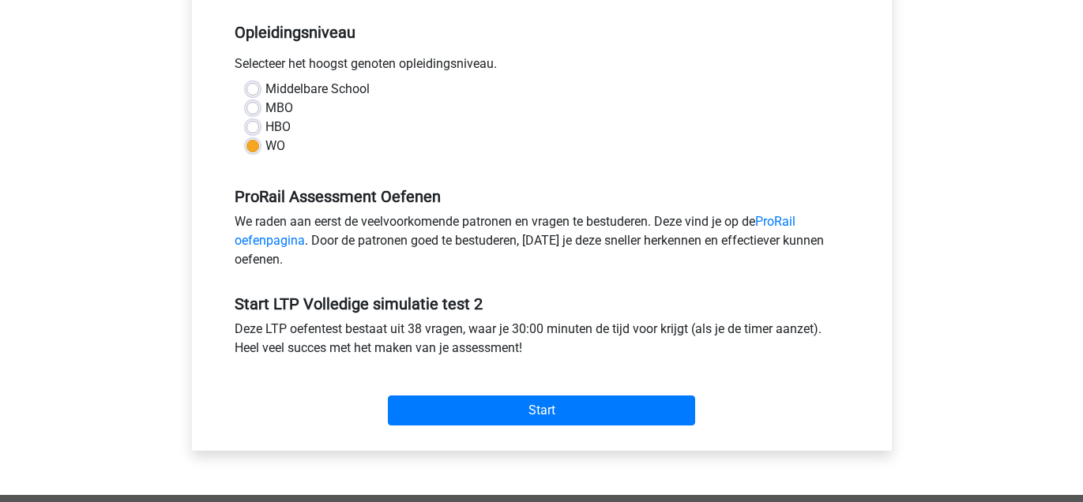
scroll to position [77, 0]
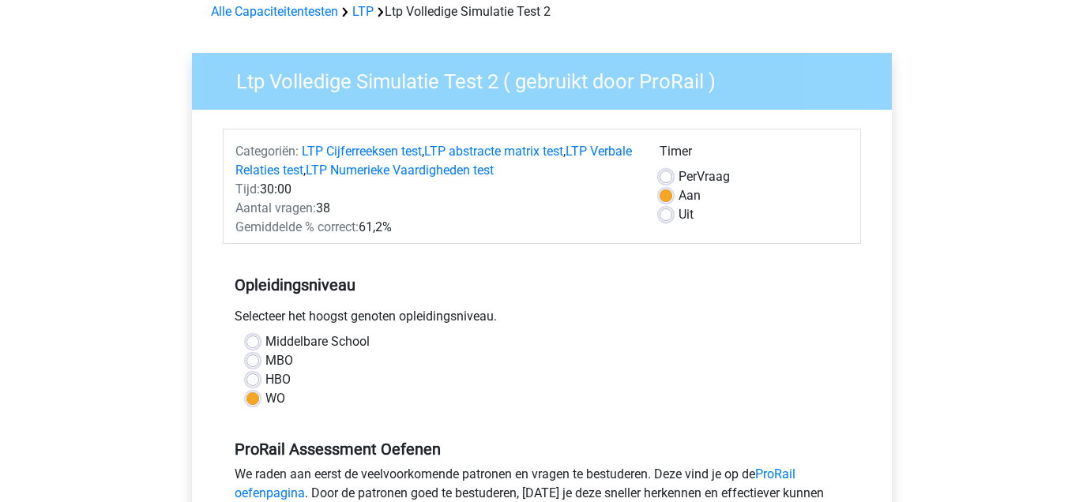
drag, startPoint x: 517, startPoint y: 253, endPoint x: 519, endPoint y: 239, distance: 14.3
